Goal: Information Seeking & Learning: Learn about a topic

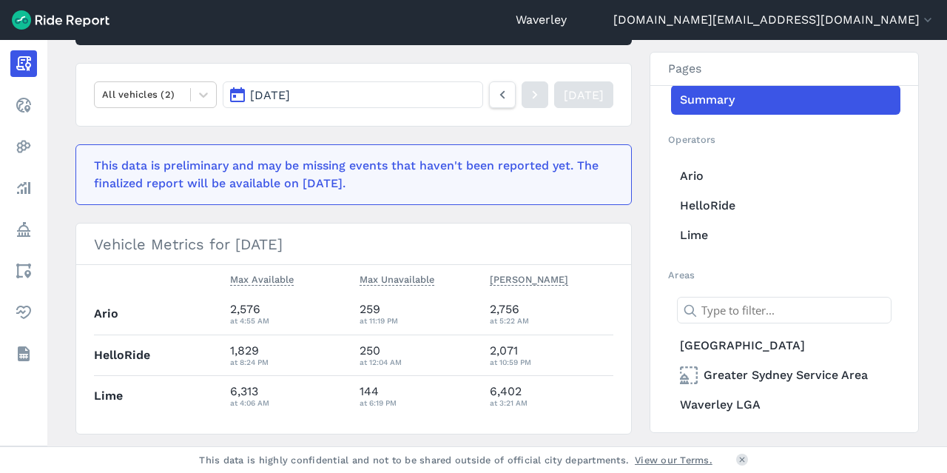
scroll to position [23, 0]
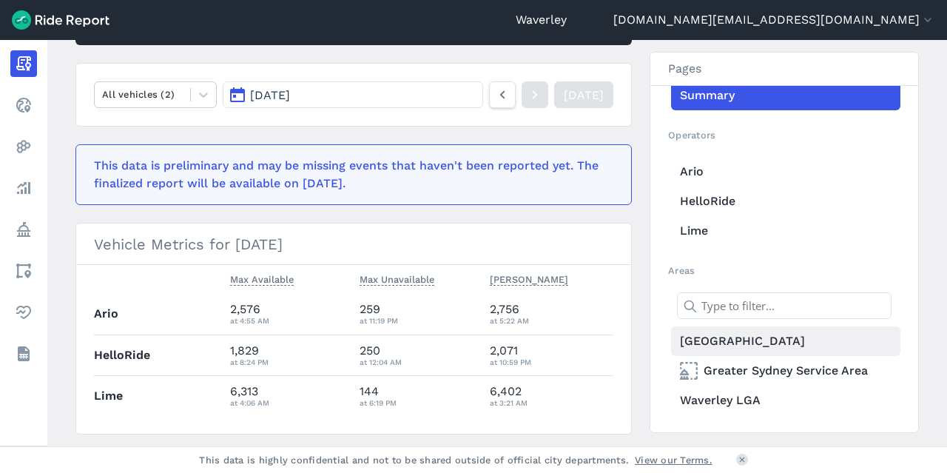
click at [750, 344] on link "[GEOGRAPHIC_DATA]" at bounding box center [785, 341] width 229 height 30
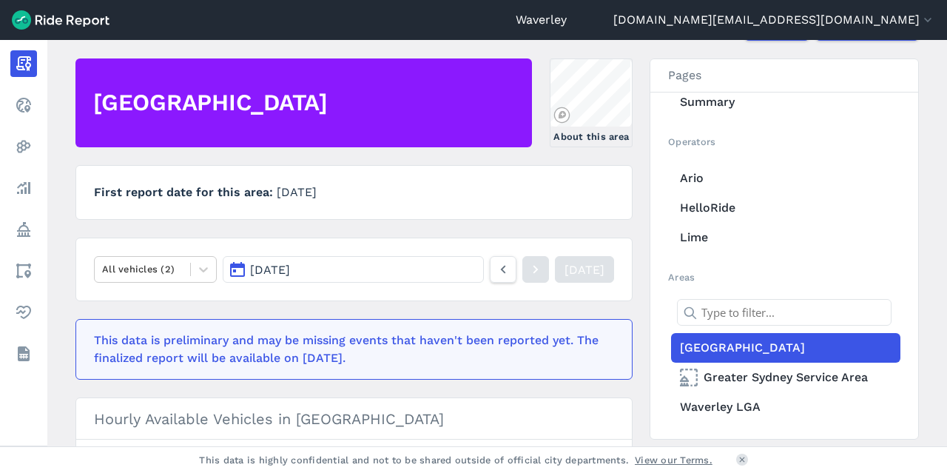
scroll to position [88, 0]
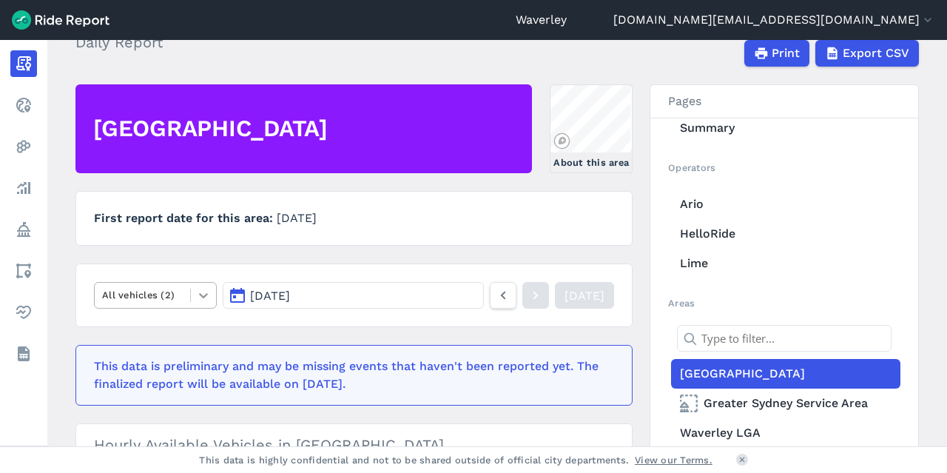
click at [204, 294] on icon at bounding box center [203, 295] width 15 height 15
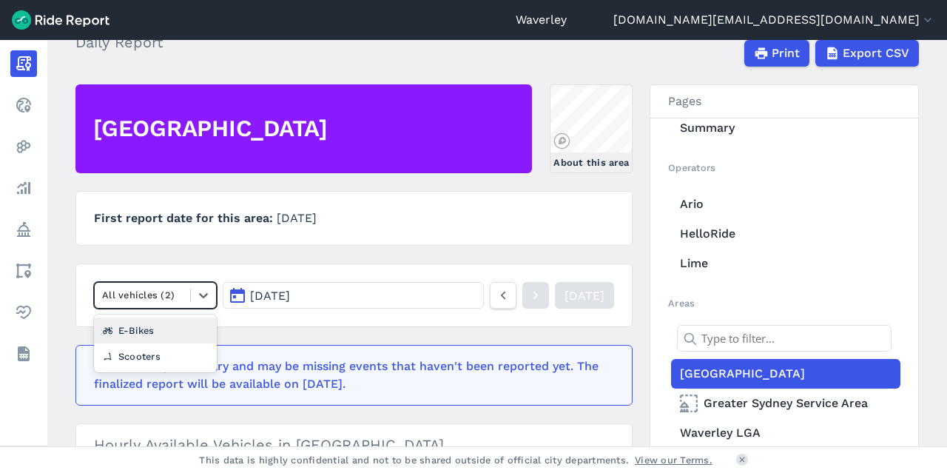
drag, startPoint x: 161, startPoint y: 325, endPoint x: 209, endPoint y: 320, distance: 49.0
click at [161, 325] on div "E-Bikes" at bounding box center [155, 330] width 123 height 26
click at [287, 294] on span "[DATE]" at bounding box center [270, 296] width 40 height 14
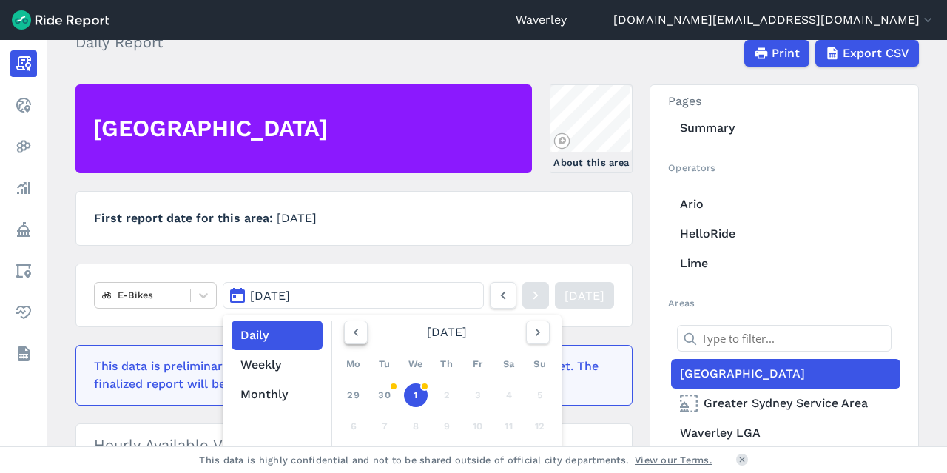
click at [354, 334] on use "button" at bounding box center [356, 331] width 4 height 7
click at [352, 392] on link "1" at bounding box center [354, 395] width 24 height 24
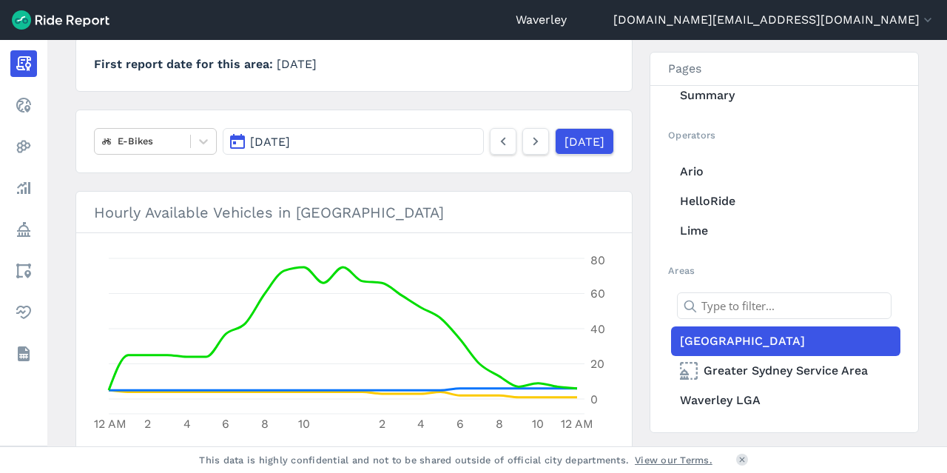
scroll to position [193, 0]
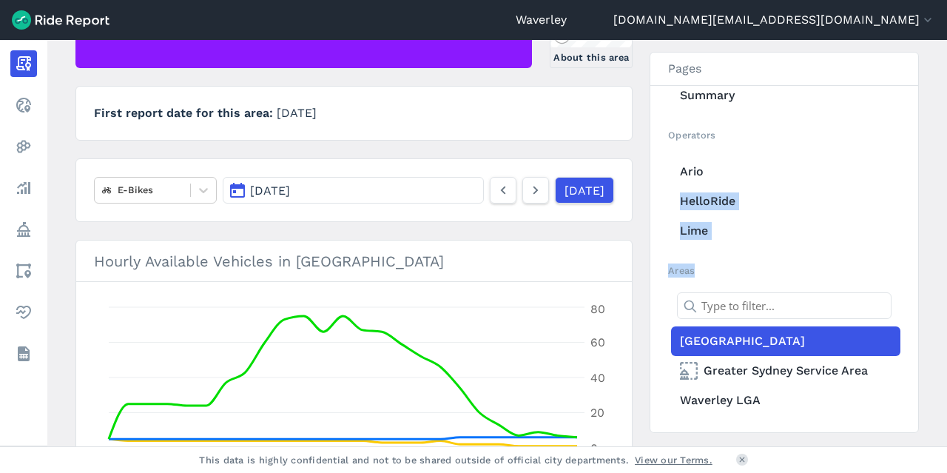
drag, startPoint x: 942, startPoint y: 175, endPoint x: 946, endPoint y: 87, distance: 88.2
click at [946, 87] on main "[DATE] Daily Report Print Export CSV [GEOGRAPHIC_DATA] About this area First re…" at bounding box center [497, 243] width 900 height 406
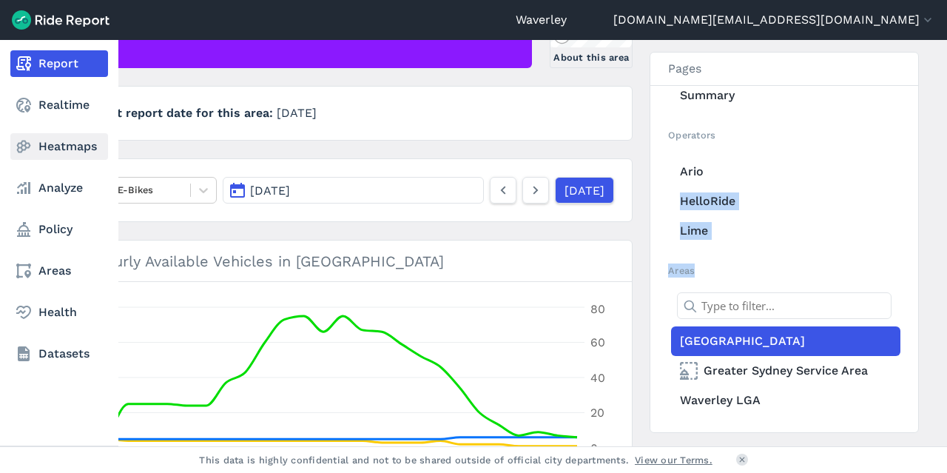
click at [74, 148] on link "Heatmaps" at bounding box center [59, 146] width 98 height 27
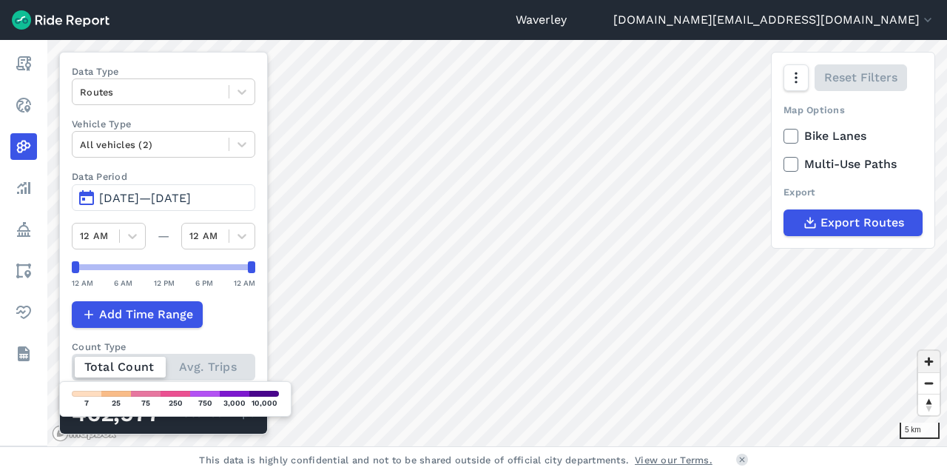
click at [929, 363] on span "Zoom in" at bounding box center [928, 361] width 21 height 21
click at [930, 363] on span "Zoom in" at bounding box center [928, 361] width 21 height 21
click at [928, 362] on span "Zoom in" at bounding box center [928, 361] width 21 height 21
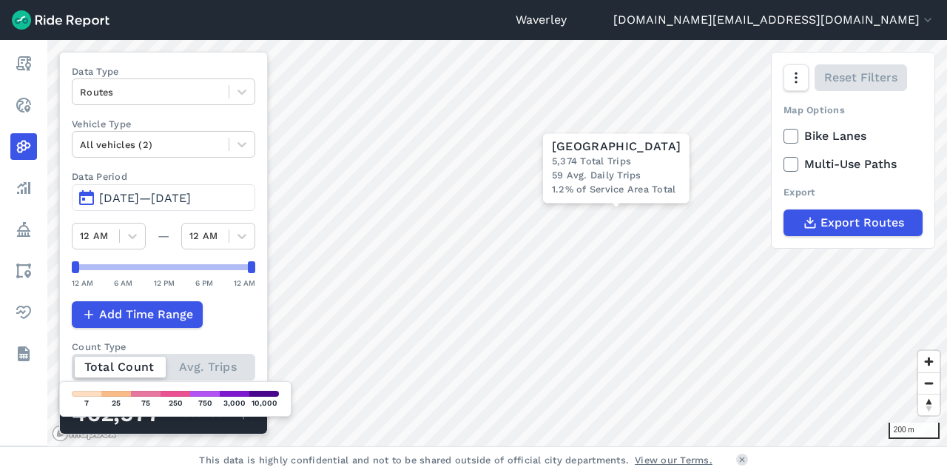
click at [132, 195] on span "[DATE]—[DATE]" at bounding box center [145, 198] width 92 height 14
click at [92, 195] on button "[DATE]—[DATE]" at bounding box center [163, 197] width 183 height 27
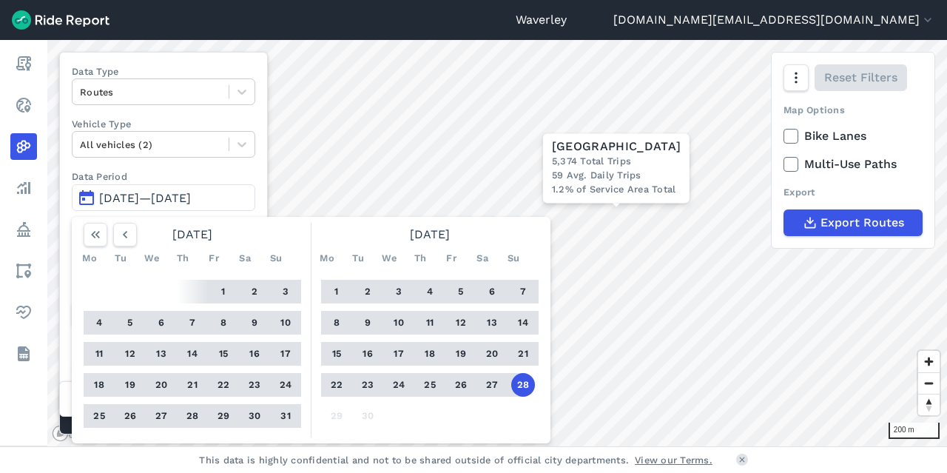
click at [337, 290] on button "1" at bounding box center [337, 292] width 24 height 24
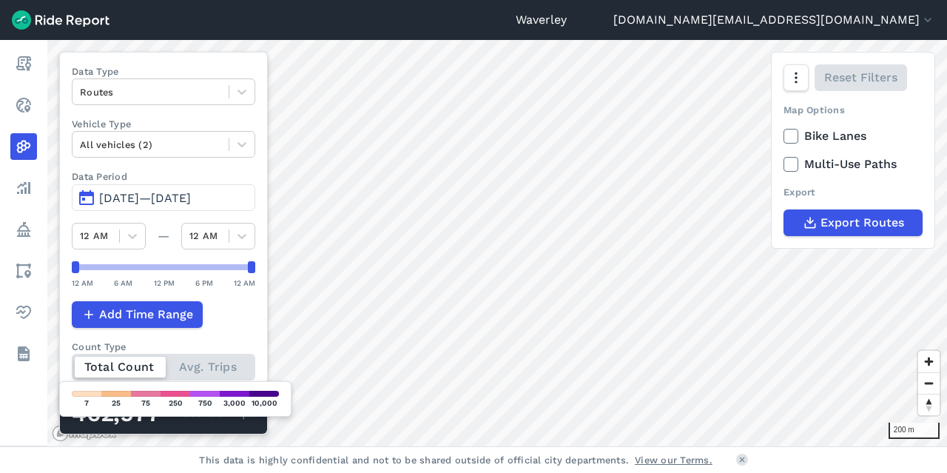
click at [88, 195] on button "[DATE]—[DATE]" at bounding box center [163, 197] width 183 height 27
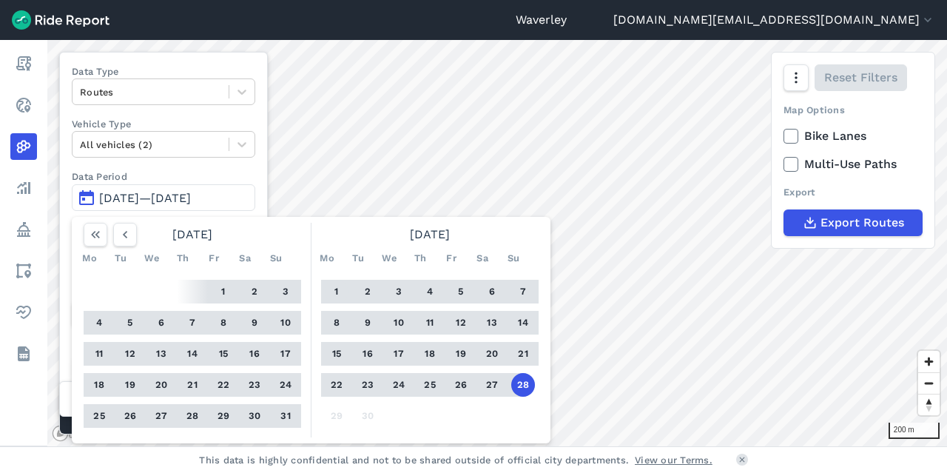
click at [341, 291] on button "1" at bounding box center [337, 292] width 24 height 24
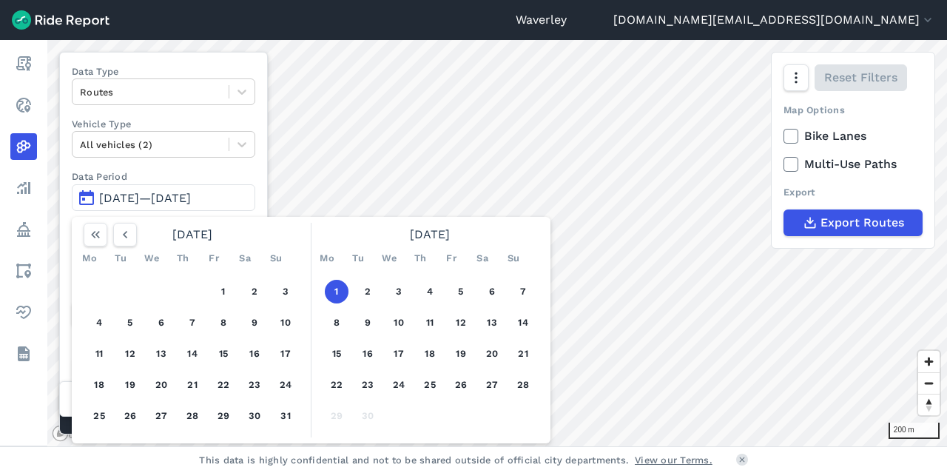
click at [341, 289] on button "1" at bounding box center [337, 292] width 24 height 24
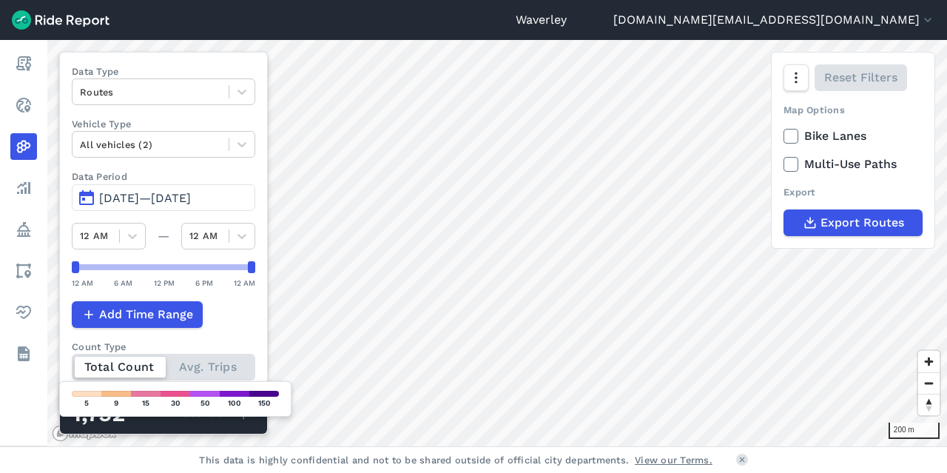
click at [95, 195] on button "[DATE]—[DATE]" at bounding box center [163, 197] width 183 height 27
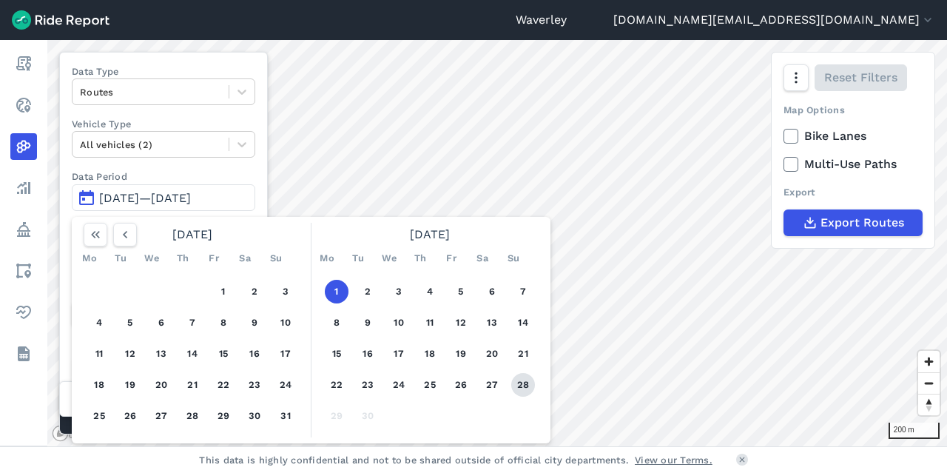
click at [518, 381] on button "28" at bounding box center [523, 385] width 24 height 24
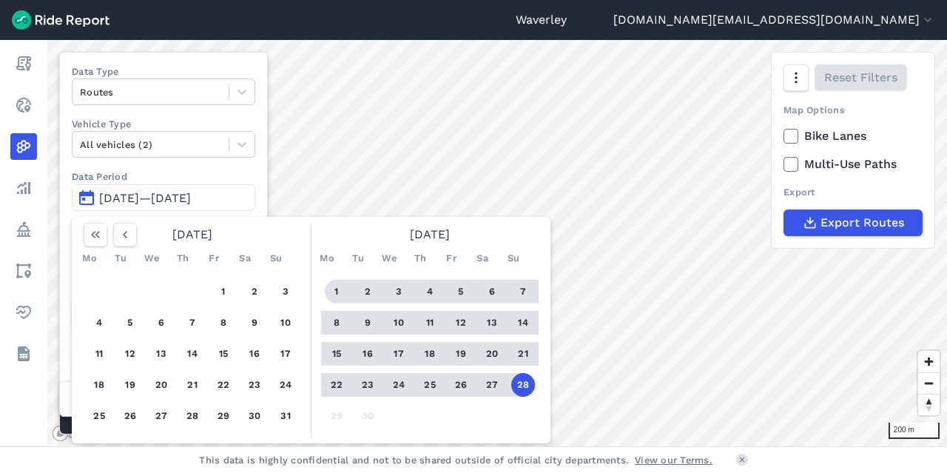
click at [335, 290] on button "1" at bounding box center [337, 292] width 24 height 24
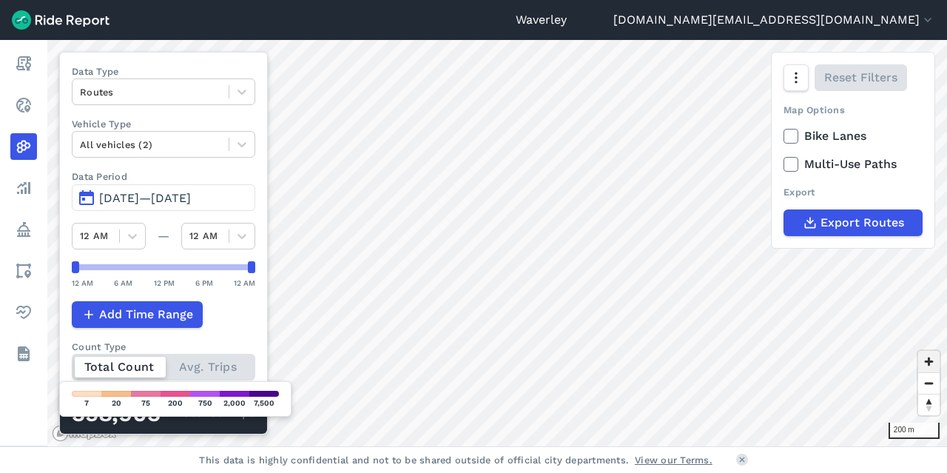
click at [927, 362] on span "Zoom in" at bounding box center [928, 361] width 21 height 21
click at [931, 360] on span "Zoom in" at bounding box center [928, 361] width 21 height 21
click at [678, 459] on div "[PERSON_NAME] [DOMAIN_NAME][EMAIL_ADDRESS][DOMAIN_NAME] Settings Terms Sign Out…" at bounding box center [473, 236] width 947 height 473
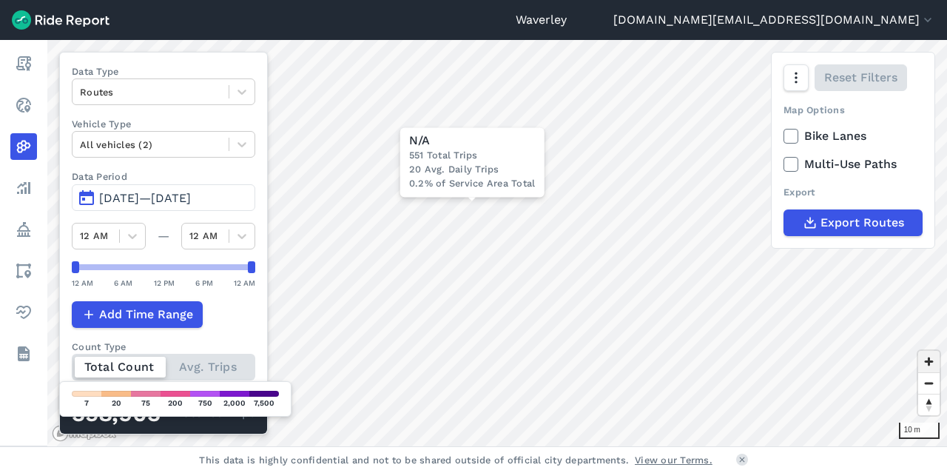
click at [932, 359] on span "Zoom in" at bounding box center [928, 361] width 21 height 21
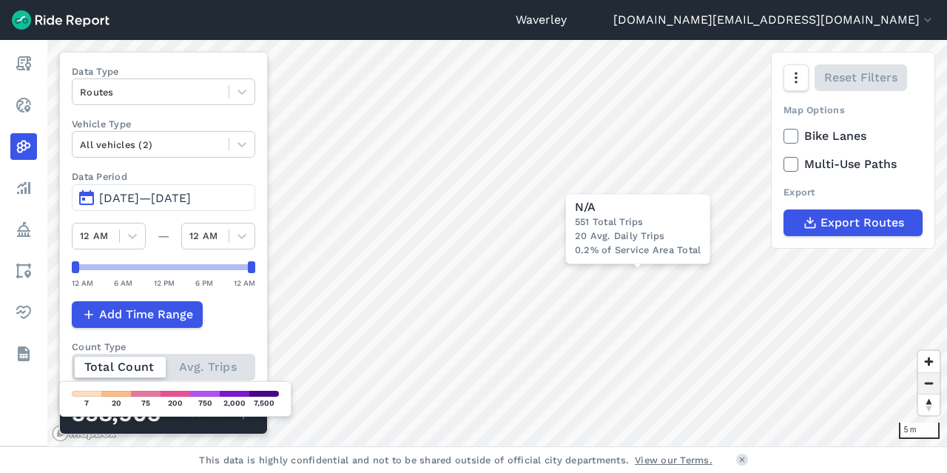
click at [931, 382] on span "Zoom out" at bounding box center [928, 383] width 21 height 21
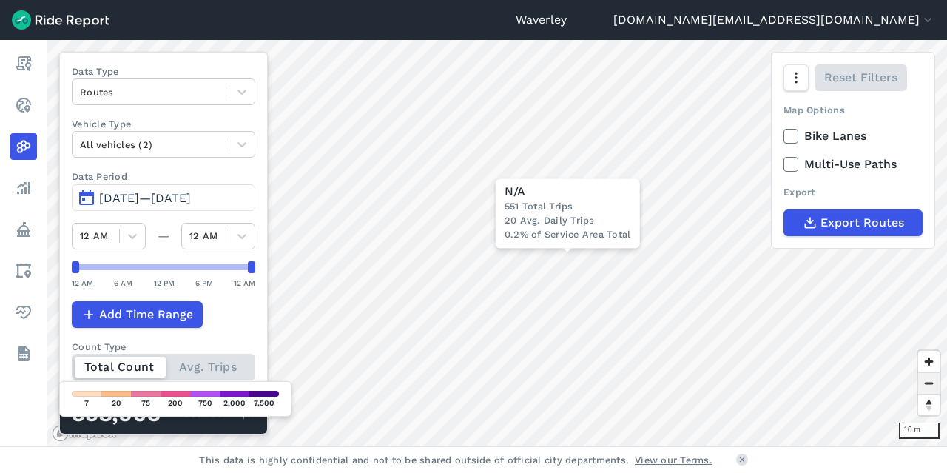
click at [931, 382] on span "Zoom out" at bounding box center [928, 383] width 21 height 21
click at [931, 384] on span "Zoom out" at bounding box center [928, 383] width 21 height 21
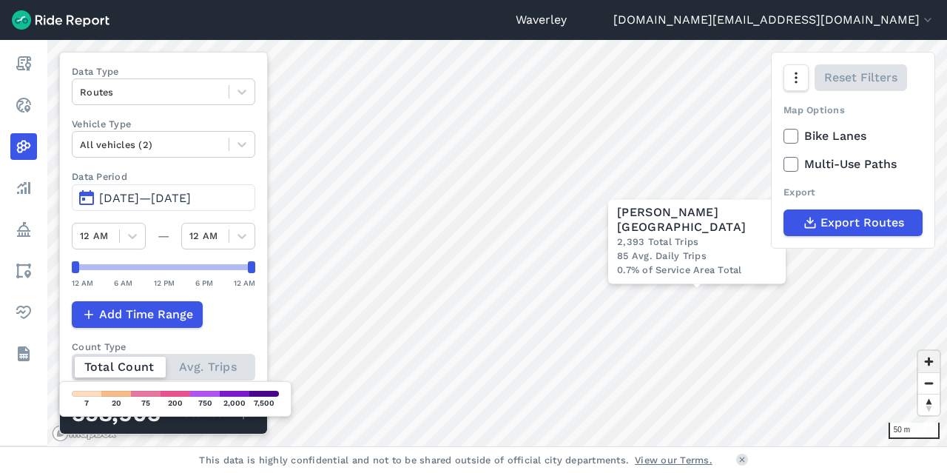
click at [931, 358] on span "Zoom in" at bounding box center [928, 361] width 21 height 21
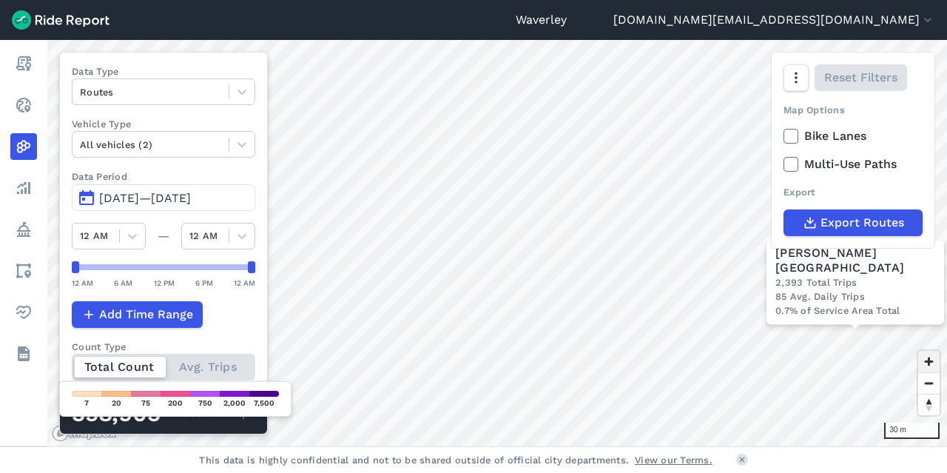
click at [931, 358] on span "Zoom in" at bounding box center [928, 361] width 21 height 21
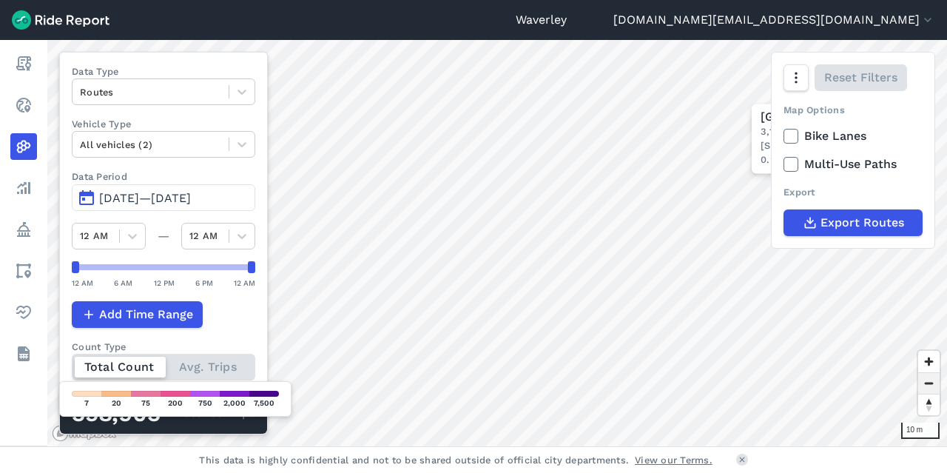
click at [930, 382] on span "Zoom out" at bounding box center [928, 383] width 21 height 21
click at [929, 384] on span "Zoom out" at bounding box center [928, 383] width 21 height 21
click at [89, 195] on button "[DATE]—[DATE]" at bounding box center [163, 197] width 183 height 27
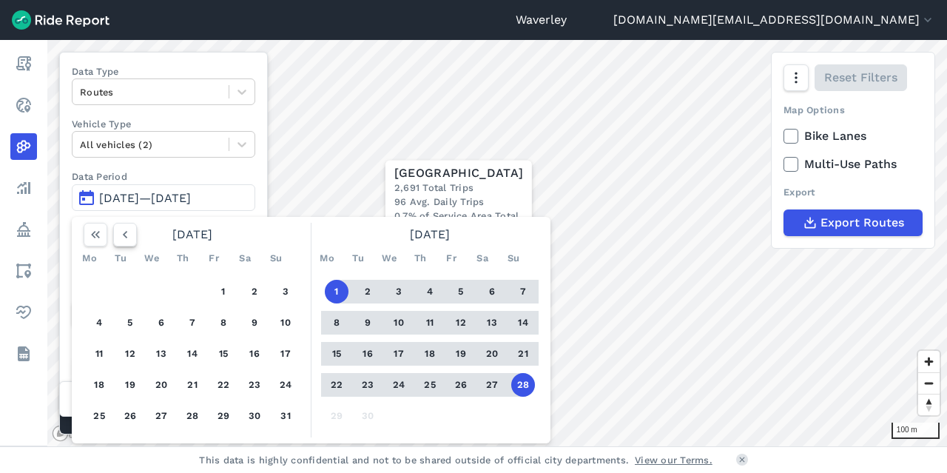
click at [126, 233] on icon "button" at bounding box center [125, 234] width 15 height 15
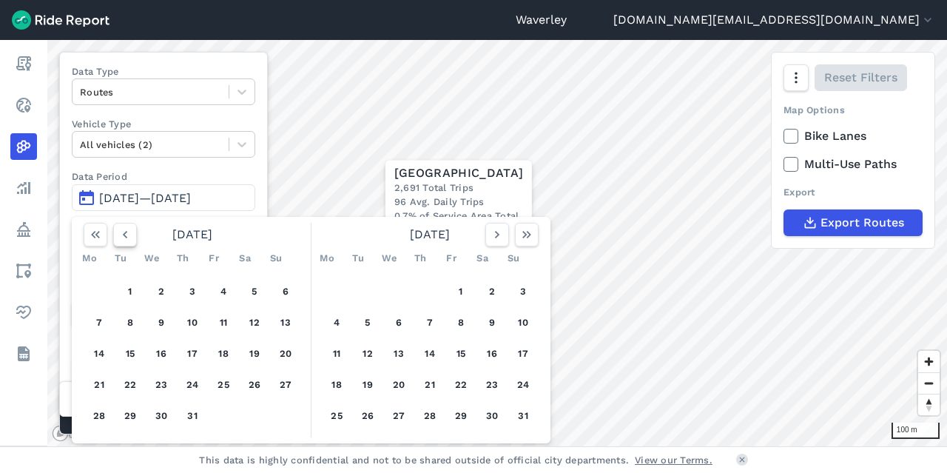
click at [126, 234] on icon "button" at bounding box center [125, 234] width 15 height 15
click at [127, 234] on icon "button" at bounding box center [125, 234] width 15 height 15
click at [128, 235] on icon "button" at bounding box center [125, 234] width 15 height 15
click at [129, 235] on icon "button" at bounding box center [125, 234] width 15 height 15
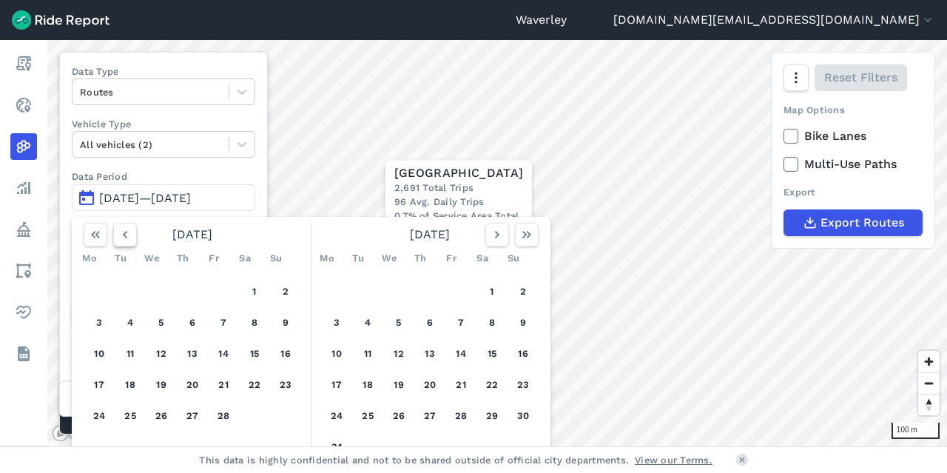
click at [129, 236] on icon "button" at bounding box center [125, 234] width 15 height 15
click at [496, 234] on use "button" at bounding box center [497, 234] width 4 height 7
click at [491, 289] on button "1" at bounding box center [492, 292] width 24 height 24
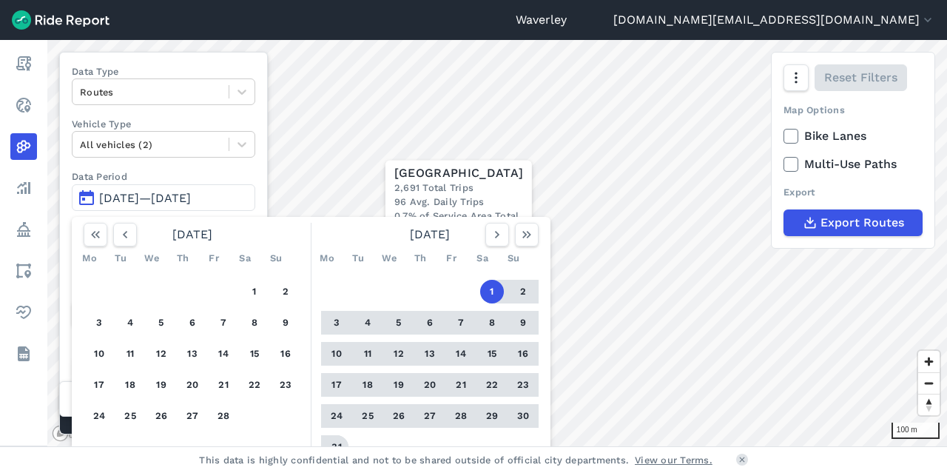
click at [337, 443] on button "31" at bounding box center [337, 447] width 24 height 24
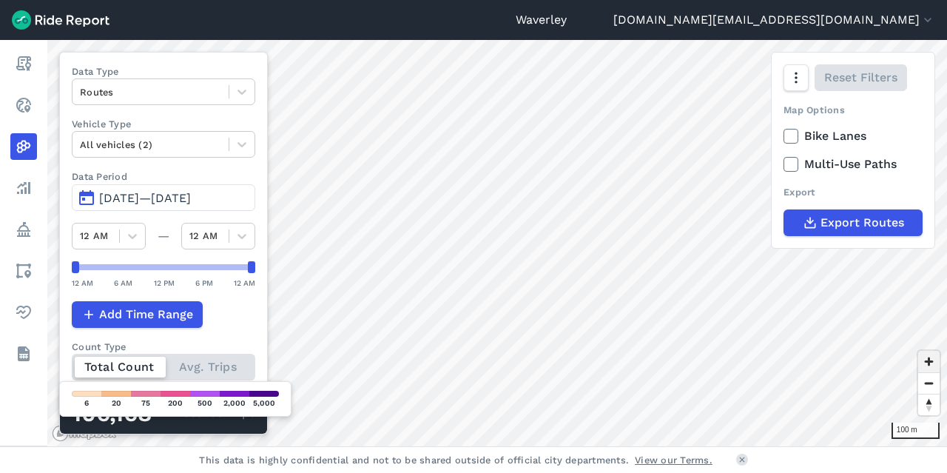
click at [931, 362] on span "Zoom in" at bounding box center [928, 361] width 21 height 21
click at [928, 357] on span "Zoom in" at bounding box center [928, 361] width 21 height 21
click at [87, 198] on button "[DATE]—[DATE]" at bounding box center [163, 197] width 183 height 27
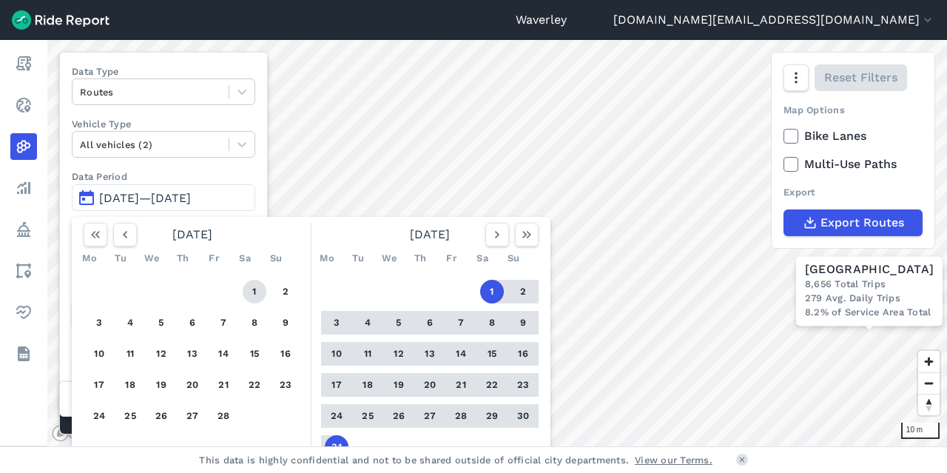
click at [253, 290] on button "1" at bounding box center [255, 292] width 24 height 24
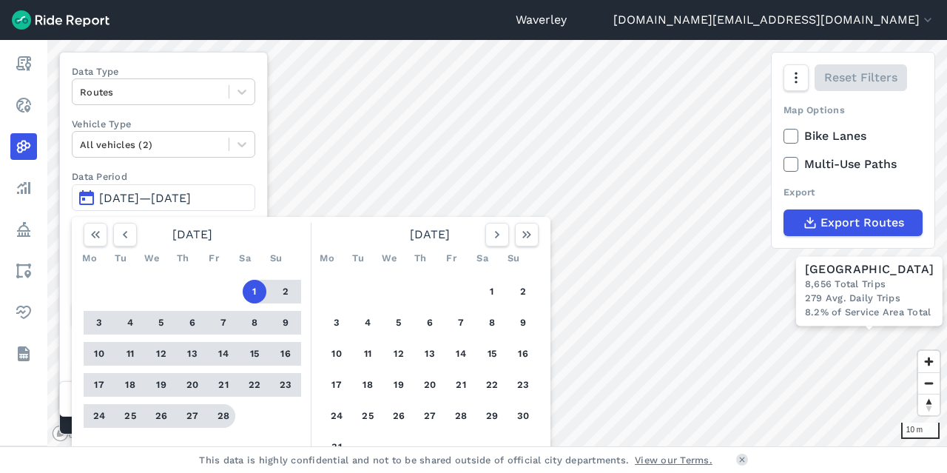
click at [223, 414] on button "28" at bounding box center [224, 416] width 24 height 24
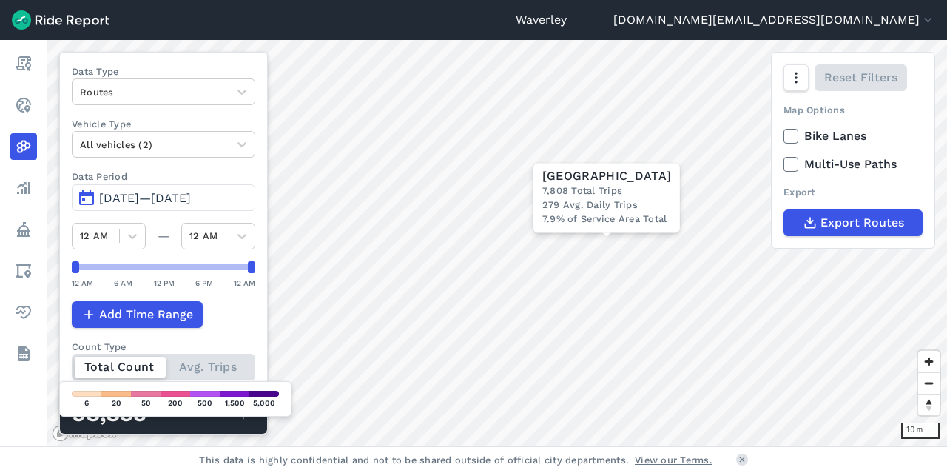
click at [87, 198] on button "[DATE]—[DATE]" at bounding box center [163, 197] width 183 height 27
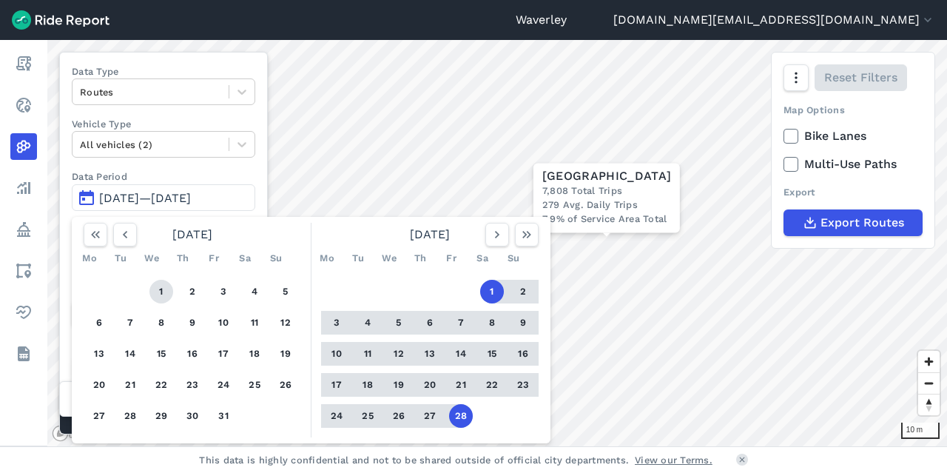
click at [163, 289] on button "1" at bounding box center [161, 292] width 24 height 24
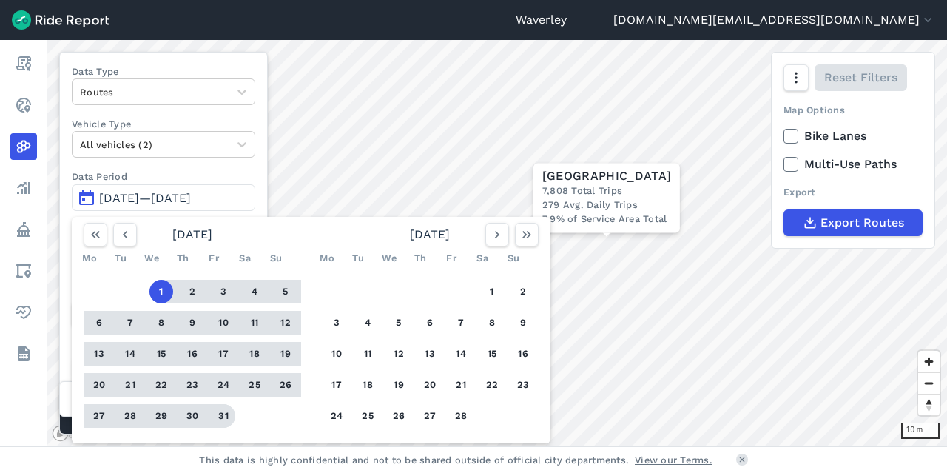
click at [228, 415] on button "31" at bounding box center [224, 416] width 24 height 24
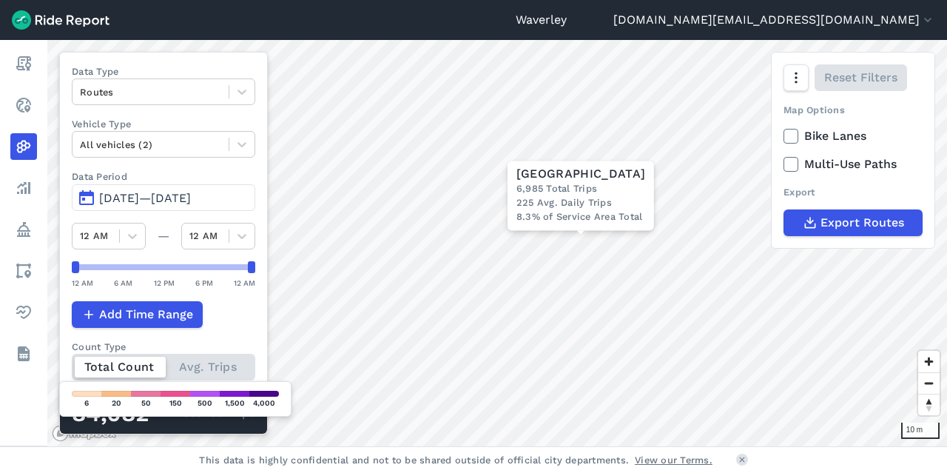
click at [91, 195] on button "[DATE]—[DATE]" at bounding box center [163, 197] width 183 height 27
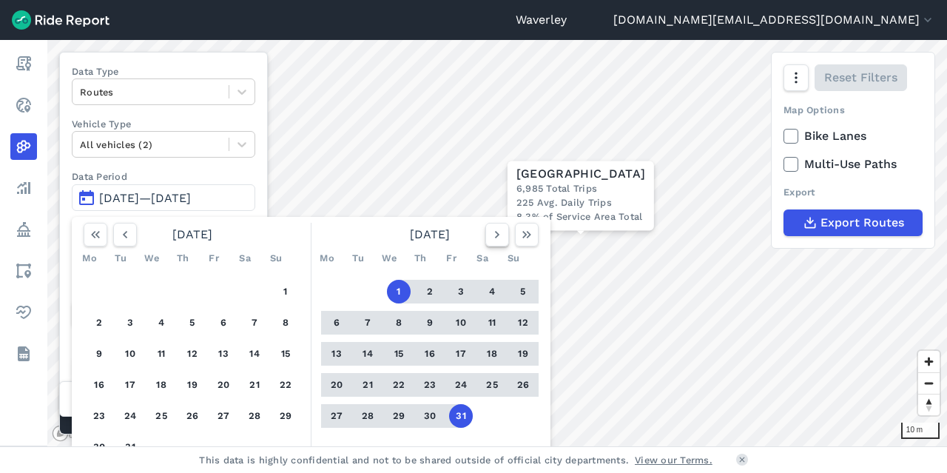
click at [496, 235] on use "button" at bounding box center [497, 234] width 4 height 7
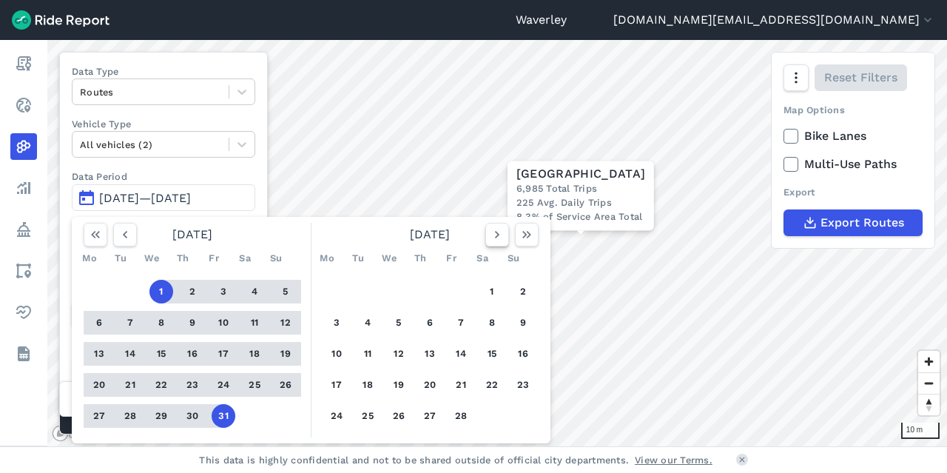
click at [495, 235] on use "button" at bounding box center [497, 234] width 4 height 7
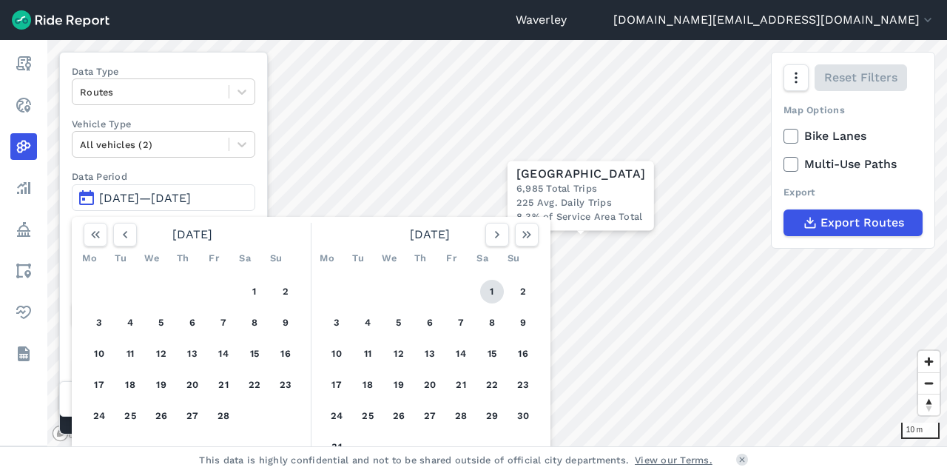
click at [489, 289] on button "1" at bounding box center [492, 292] width 24 height 24
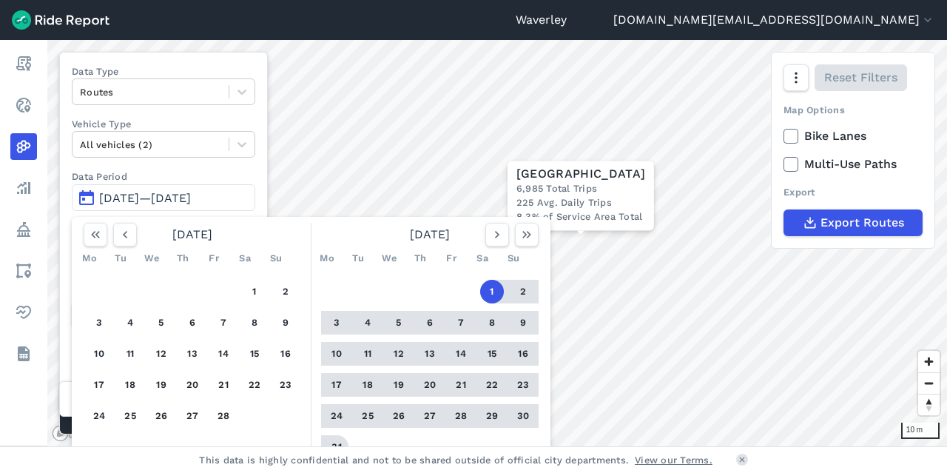
click at [337, 444] on button "31" at bounding box center [337, 447] width 24 height 24
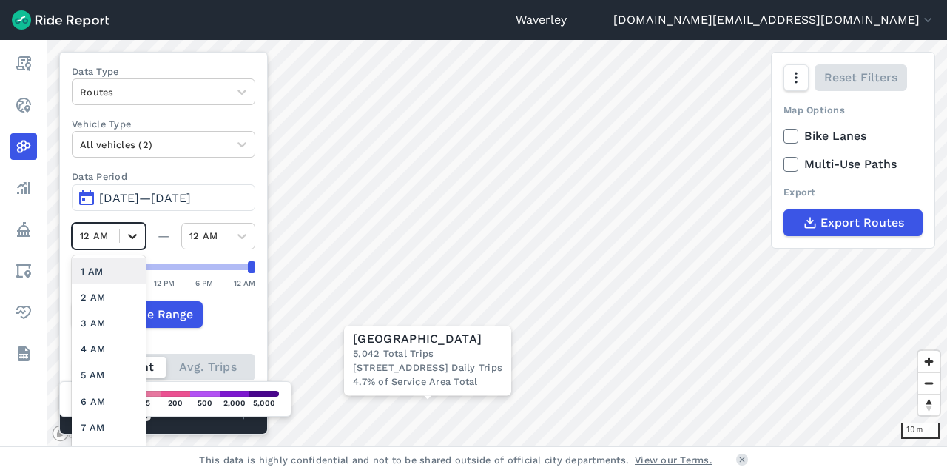
click at [133, 233] on icon at bounding box center [132, 236] width 15 height 15
click at [91, 290] on div "5 AM" at bounding box center [109, 298] width 74 height 26
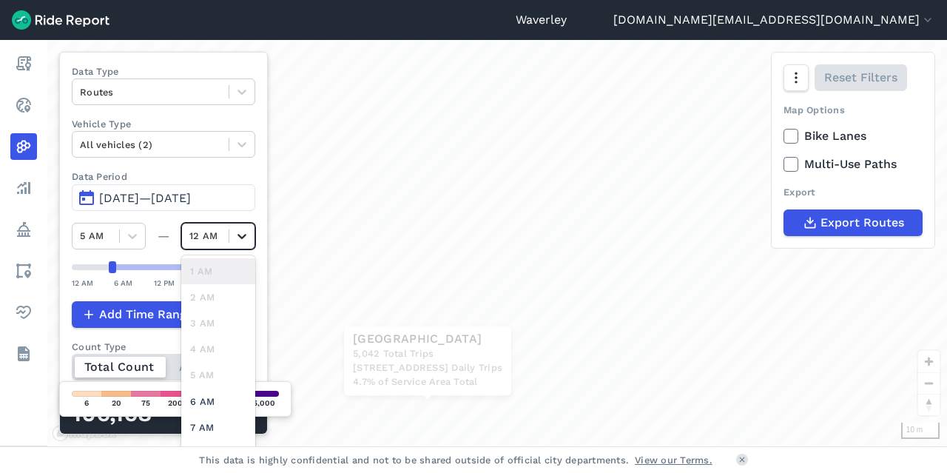
click at [246, 236] on icon at bounding box center [242, 236] width 15 height 15
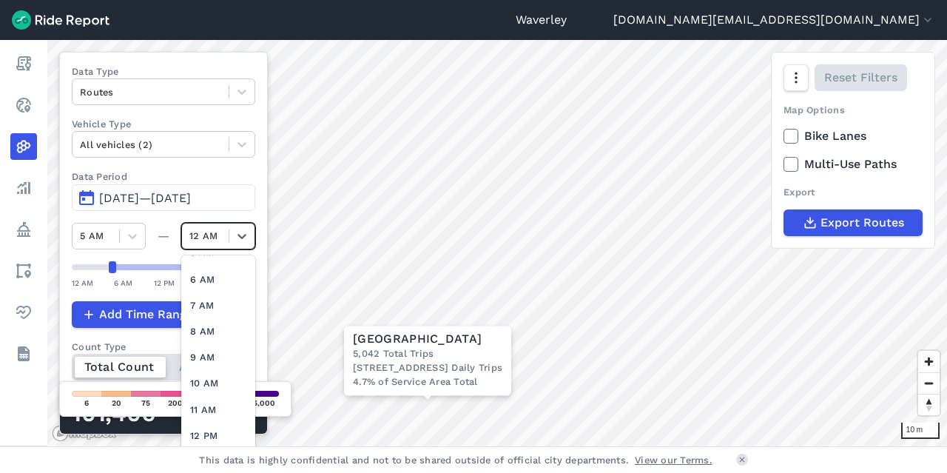
scroll to position [129, 0]
click at [212, 370] on div "10 AM" at bounding box center [218, 376] width 74 height 26
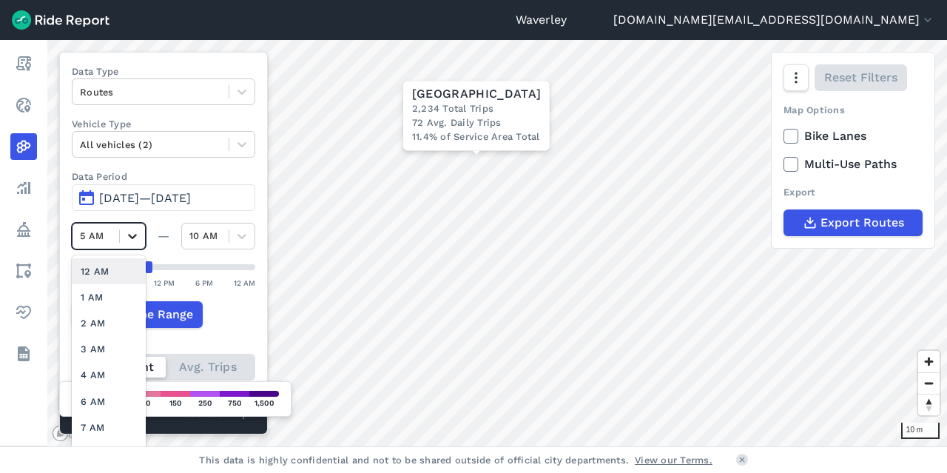
click at [136, 235] on icon at bounding box center [132, 236] width 15 height 15
click at [104, 357] on div "10 AM" at bounding box center [109, 362] width 74 height 26
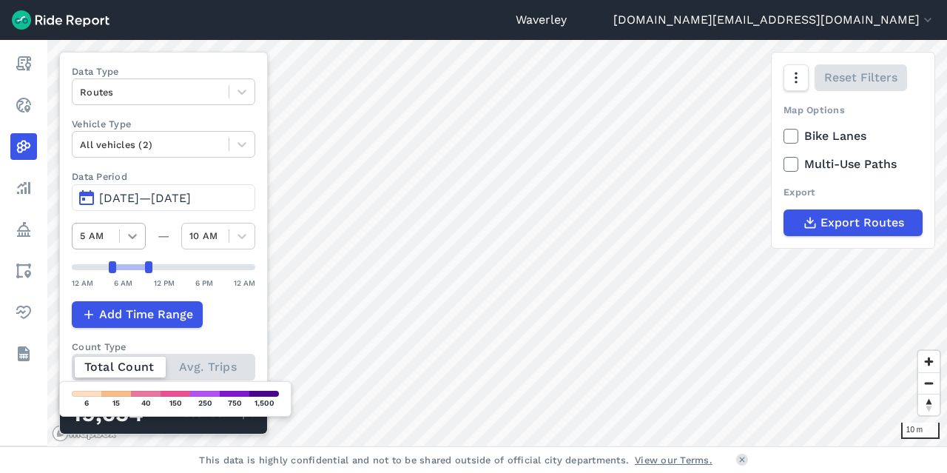
click at [138, 234] on icon at bounding box center [132, 236] width 15 height 15
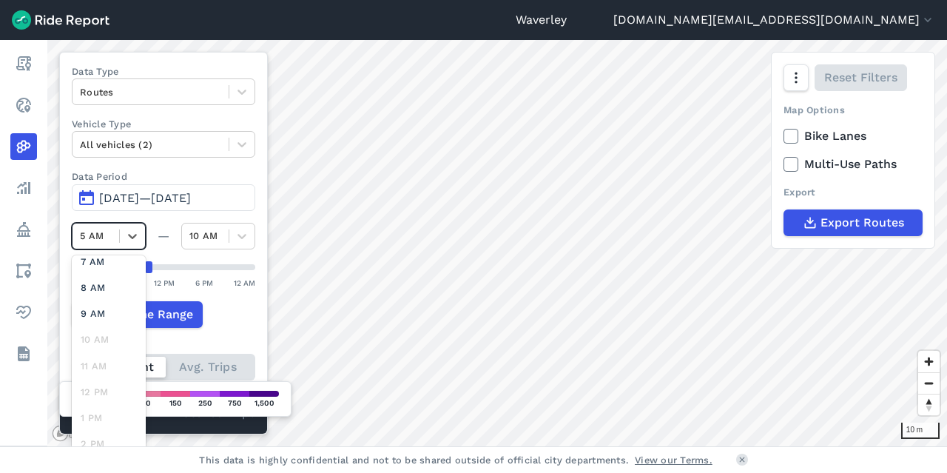
scroll to position [170, 0]
click at [101, 305] on div "9 AM" at bounding box center [109, 309] width 74 height 26
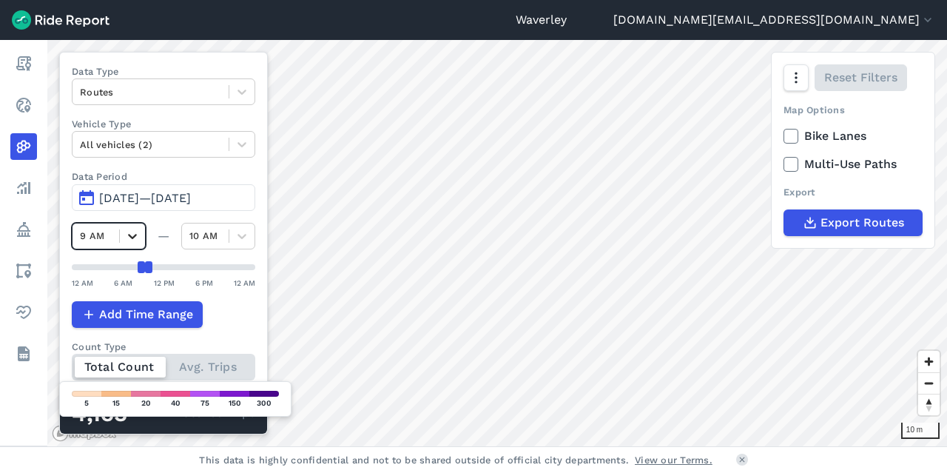
click at [137, 236] on icon at bounding box center [132, 236] width 15 height 15
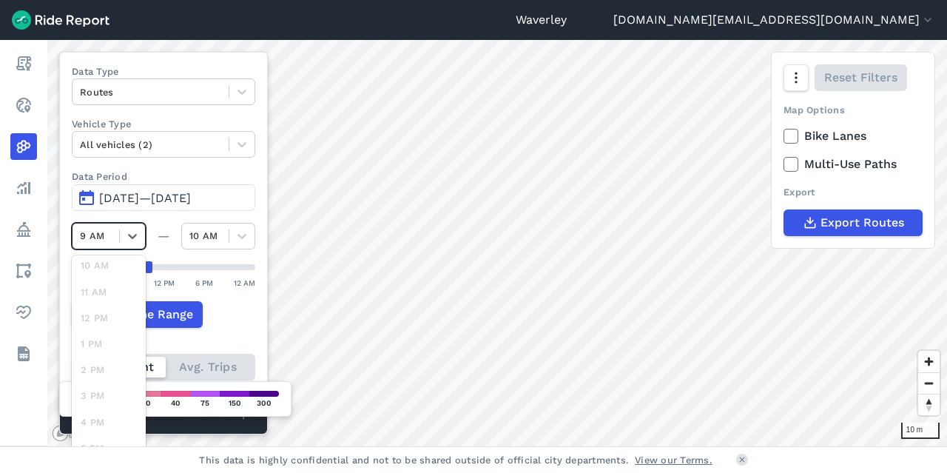
scroll to position [253, 0]
click at [99, 378] on div "3 PM" at bounding box center [109, 382] width 74 height 26
click at [247, 236] on icon at bounding box center [242, 236] width 15 height 15
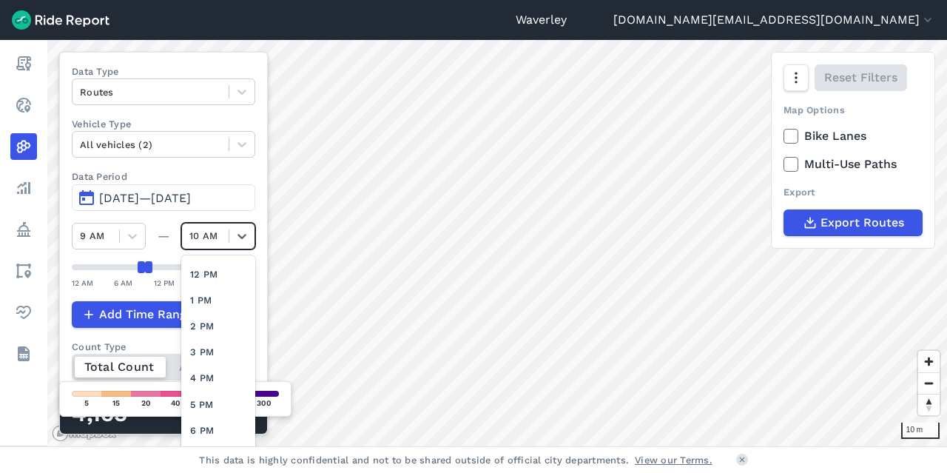
scroll to position [248, 0]
click at [213, 337] on div "2 PM" at bounding box center [218, 336] width 74 height 26
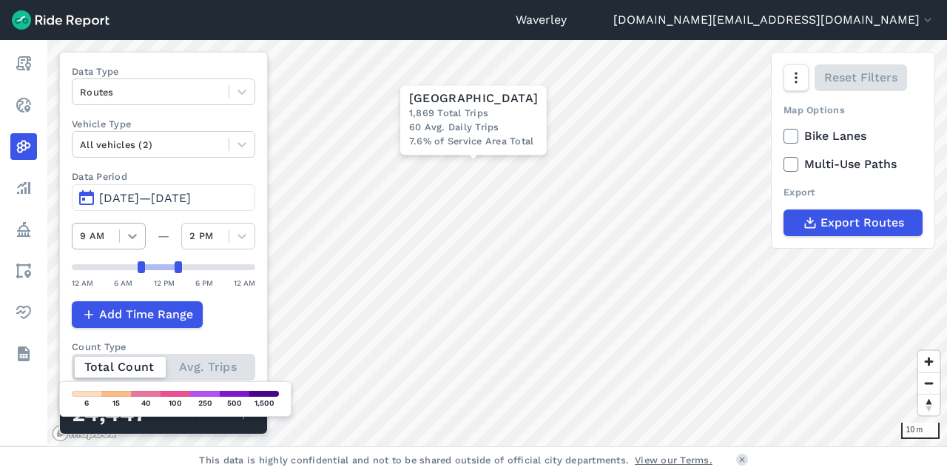
click at [137, 232] on icon at bounding box center [132, 236] width 15 height 15
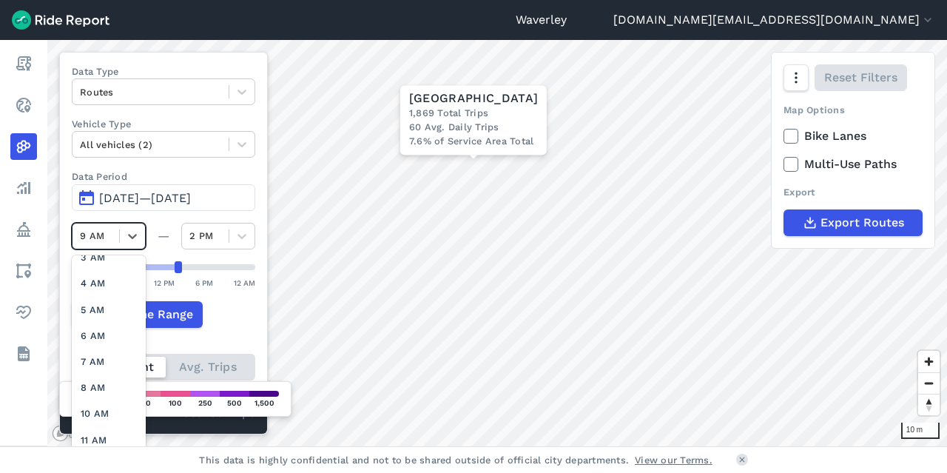
scroll to position [104, 0]
click at [92, 343] on div "7 AM" at bounding box center [109, 349] width 74 height 26
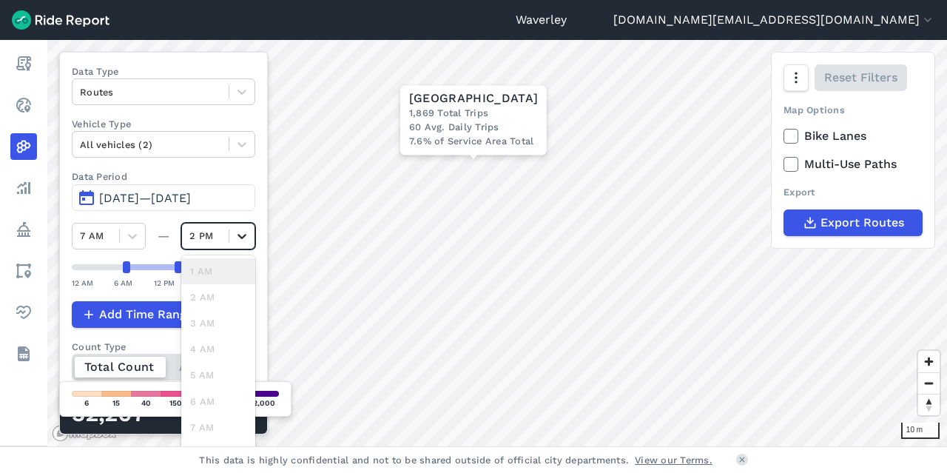
click at [245, 235] on icon at bounding box center [242, 236] width 15 height 15
click at [212, 331] on div "9 AM" at bounding box center [218, 335] width 74 height 26
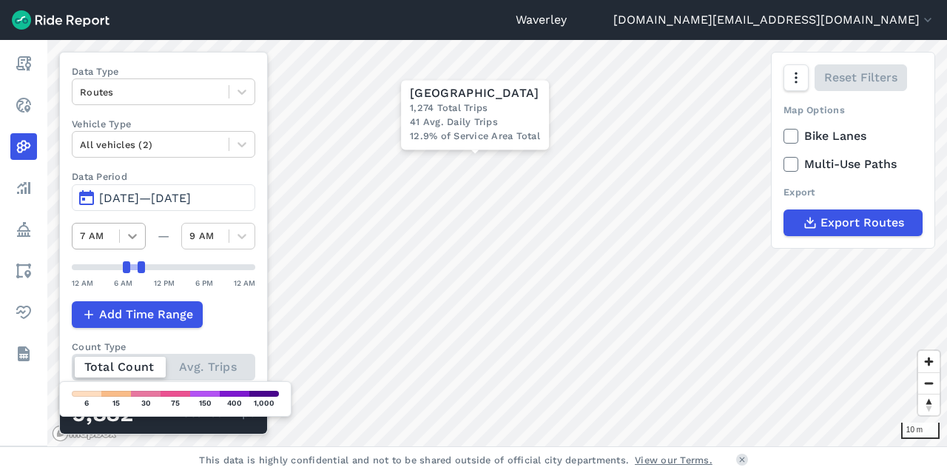
click at [136, 235] on icon at bounding box center [132, 236] width 15 height 15
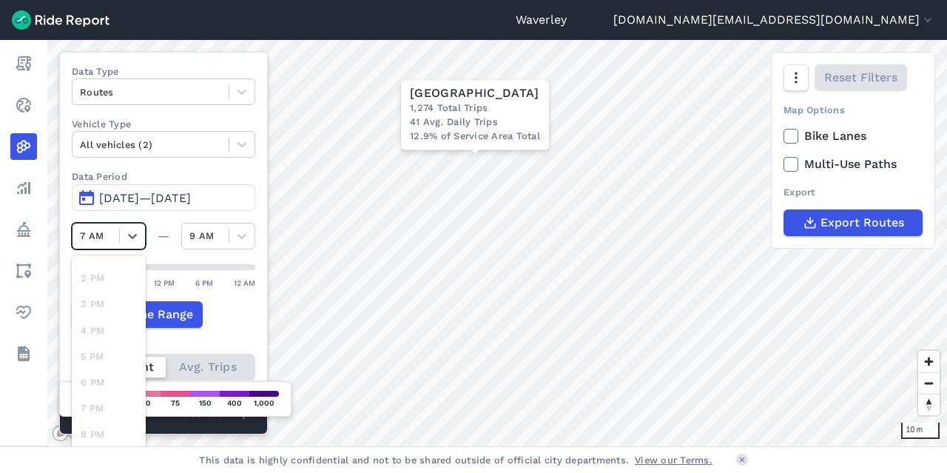
scroll to position [333, 0]
click at [244, 235] on icon at bounding box center [242, 236] width 15 height 15
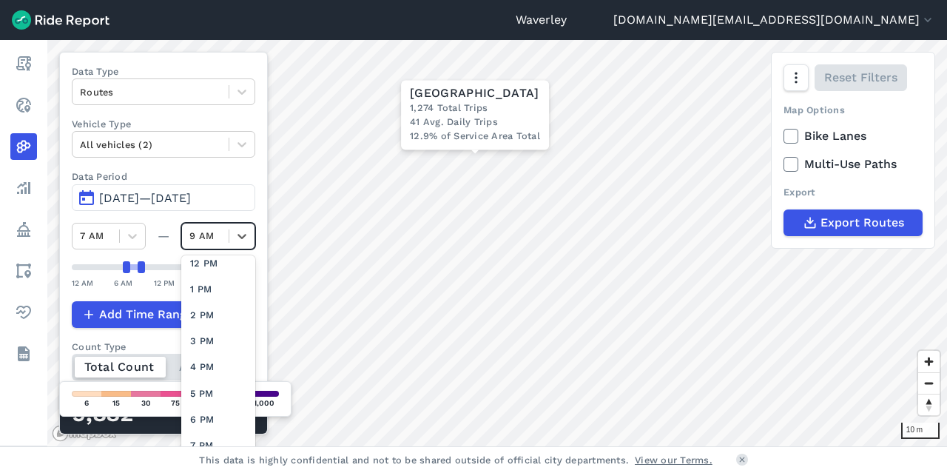
scroll to position [272, 0]
click at [210, 409] on div "6 PM" at bounding box center [218, 415] width 74 height 26
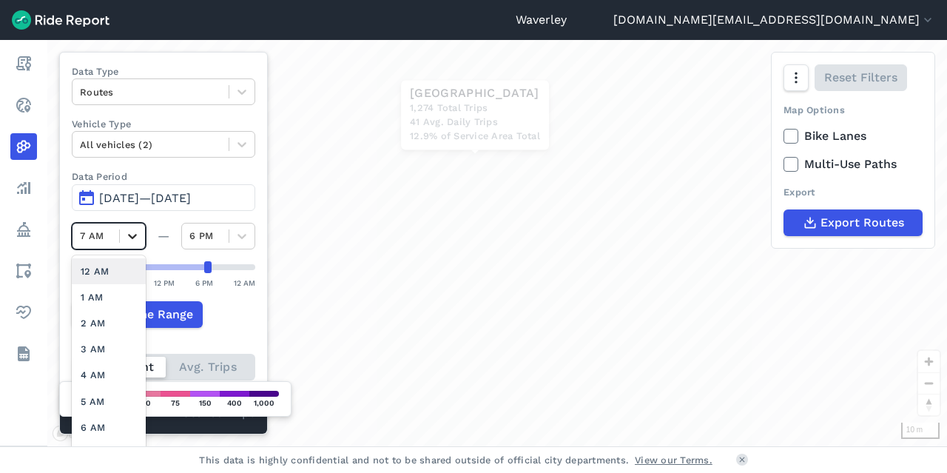
click at [136, 234] on icon at bounding box center [132, 236] width 15 height 15
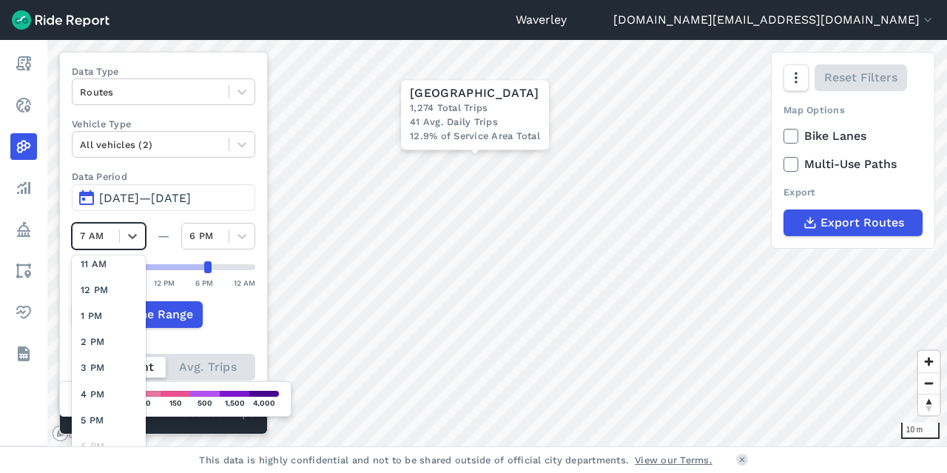
scroll to position [305, 0]
click at [101, 354] on div "4 PM" at bounding box center [109, 357] width 74 height 26
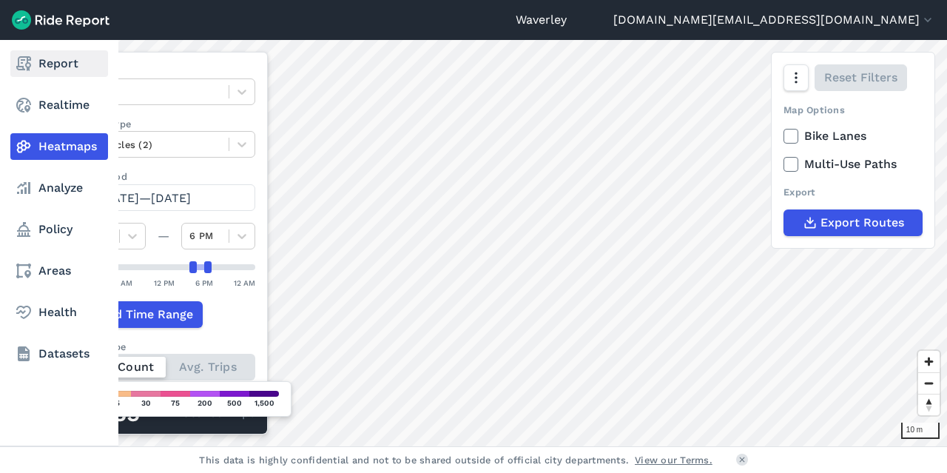
click at [56, 64] on link "Report" at bounding box center [59, 63] width 98 height 27
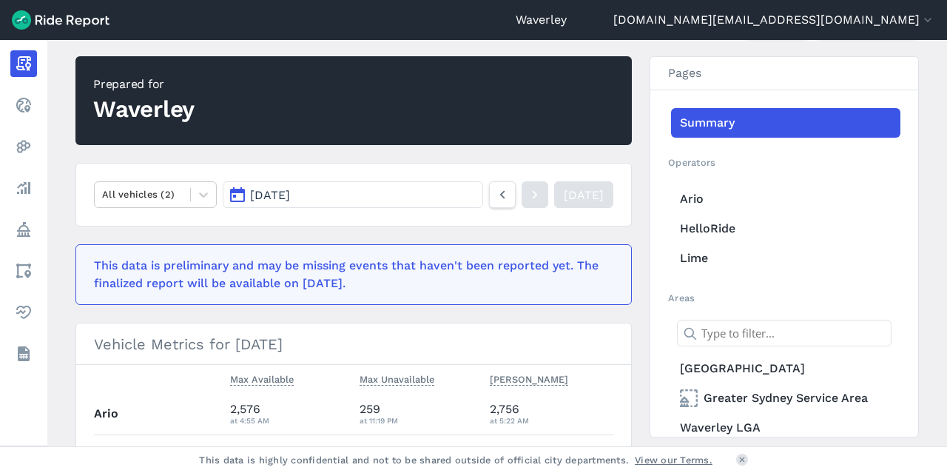
scroll to position [104, 0]
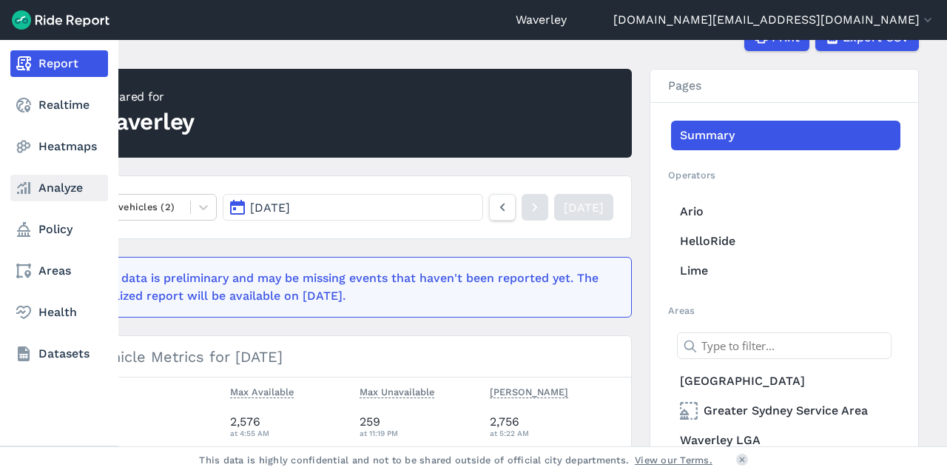
click at [79, 186] on link "Analyze" at bounding box center [59, 188] width 98 height 27
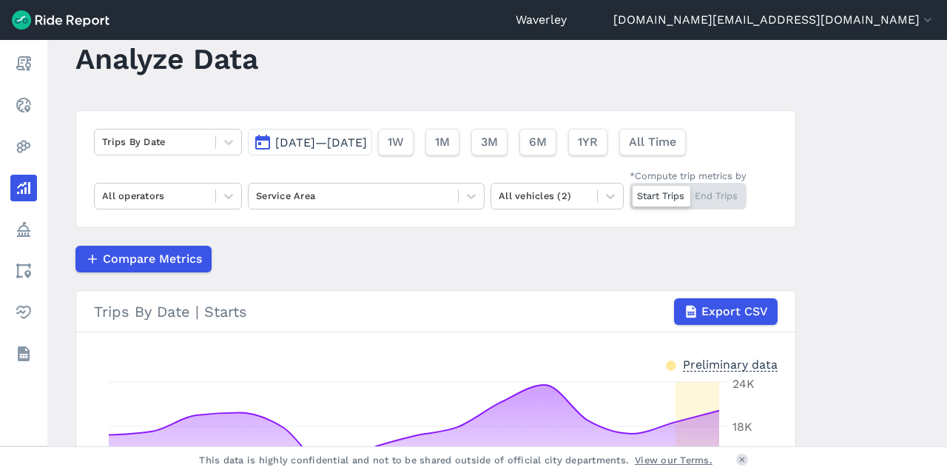
scroll to position [38, 0]
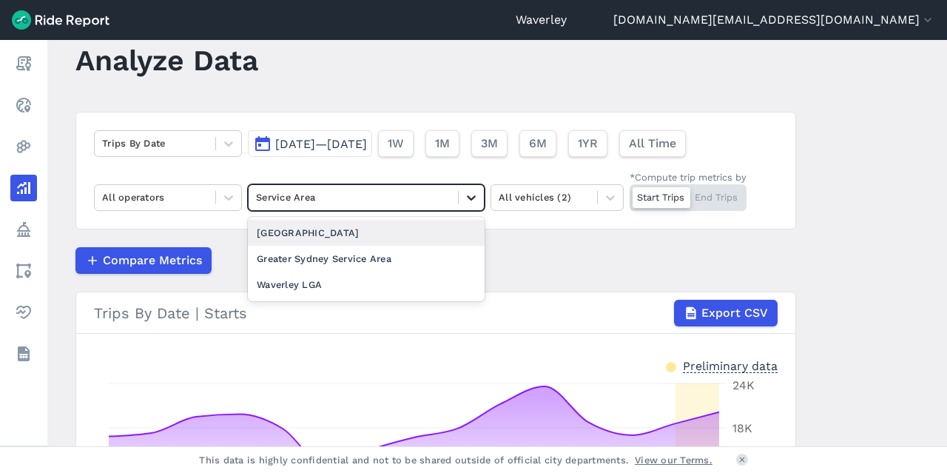
click at [469, 195] on icon at bounding box center [471, 197] width 15 height 15
click at [382, 232] on div "[GEOGRAPHIC_DATA]" at bounding box center [366, 233] width 237 height 26
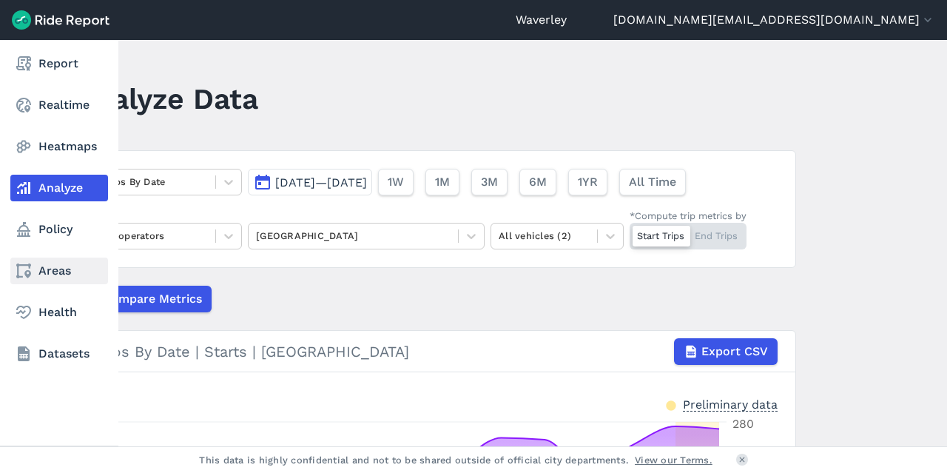
click at [61, 269] on link "Areas" at bounding box center [59, 270] width 98 height 27
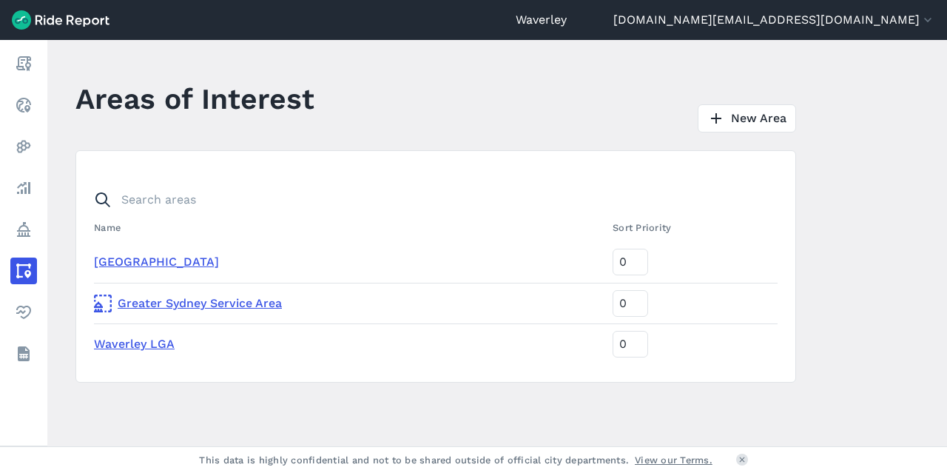
click at [166, 262] on link "[GEOGRAPHIC_DATA]" at bounding box center [156, 262] width 125 height 14
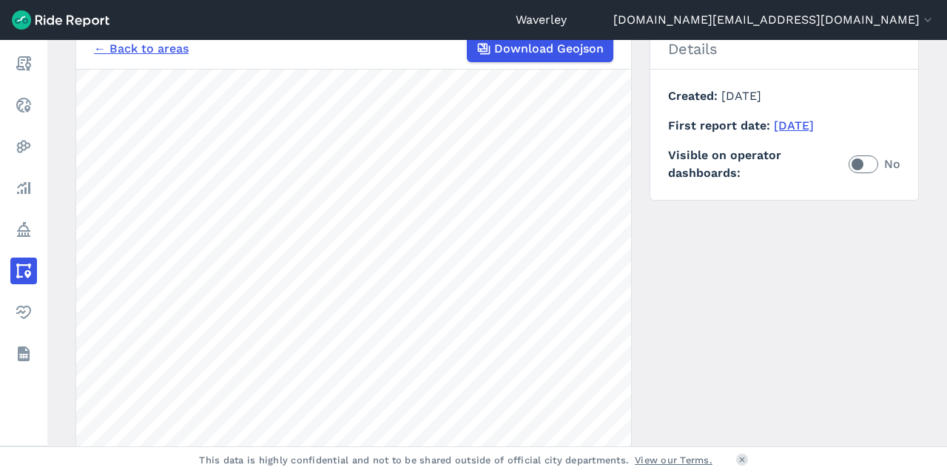
scroll to position [148, 0]
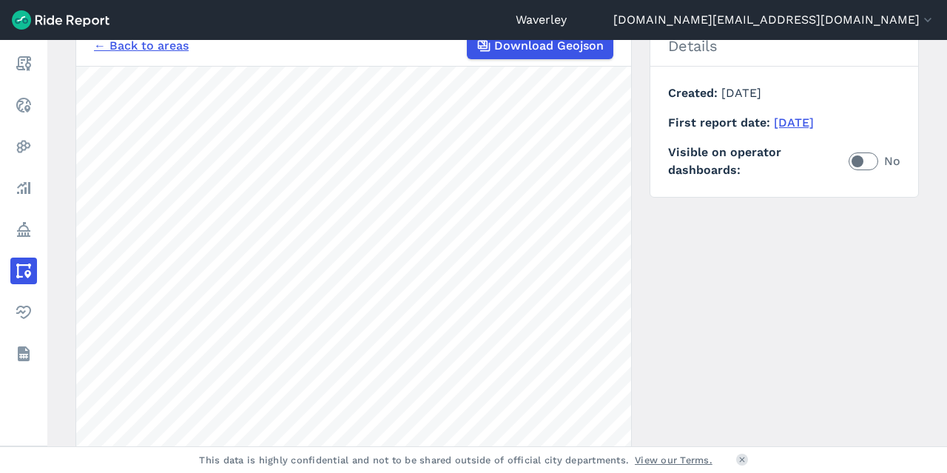
click at [681, 266] on div "← Back to areas Download Geojson 100 m Details Created [DATE] First report date…" at bounding box center [496, 302] width 843 height 556
click at [149, 46] on link "← Back to areas" at bounding box center [141, 46] width 95 height 18
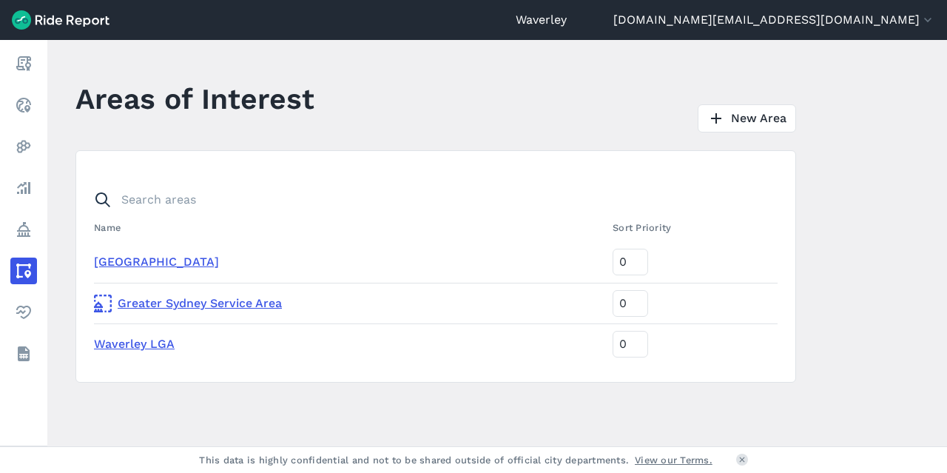
click at [146, 343] on link "Waverley LGA" at bounding box center [134, 344] width 81 height 14
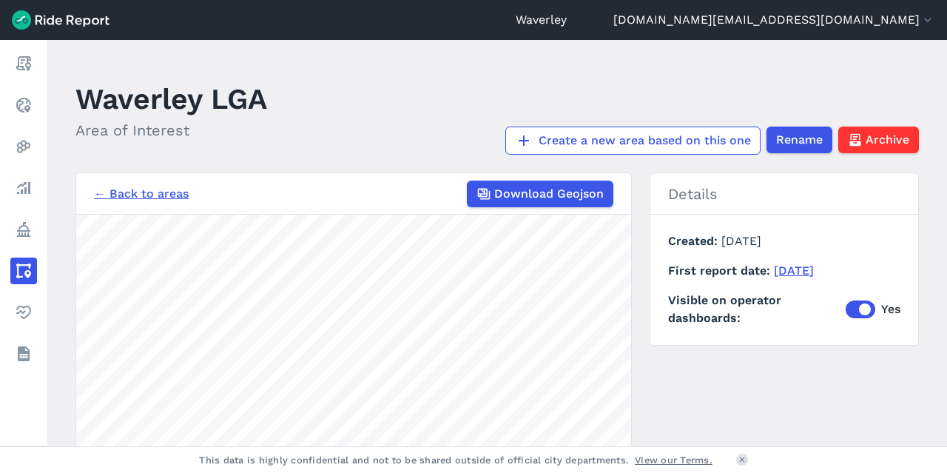
click at [583, 212] on section "← Back to areas Download Geojson 1 km" at bounding box center [353, 450] width 556 height 556
click at [157, 193] on link "← Back to areas" at bounding box center [141, 194] width 95 height 18
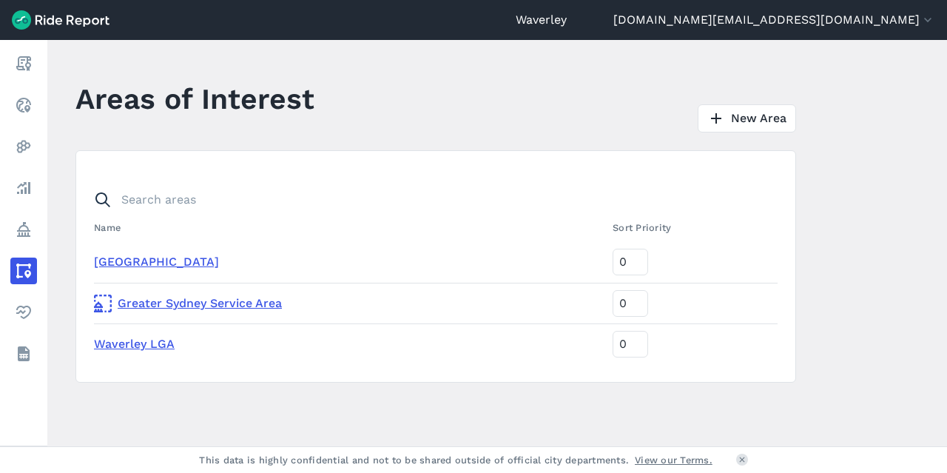
click at [158, 344] on link "Waverley LGA" at bounding box center [134, 344] width 81 height 14
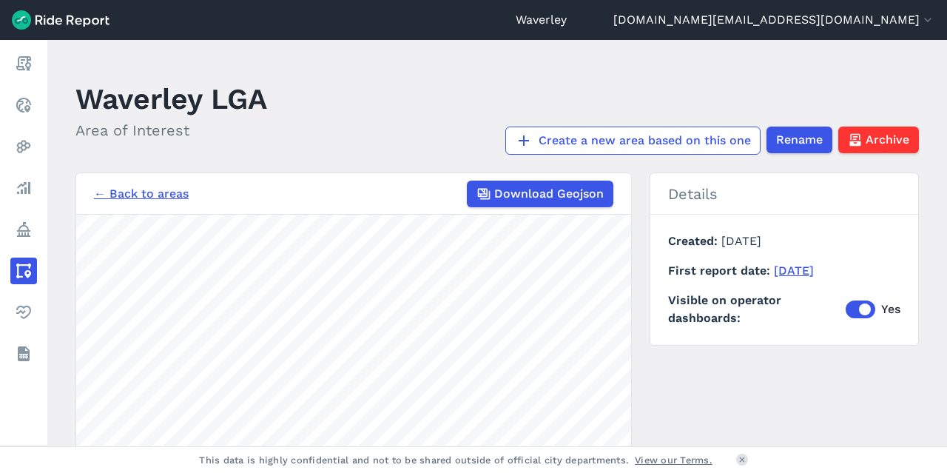
click at [169, 195] on link "← Back to areas" at bounding box center [141, 194] width 95 height 18
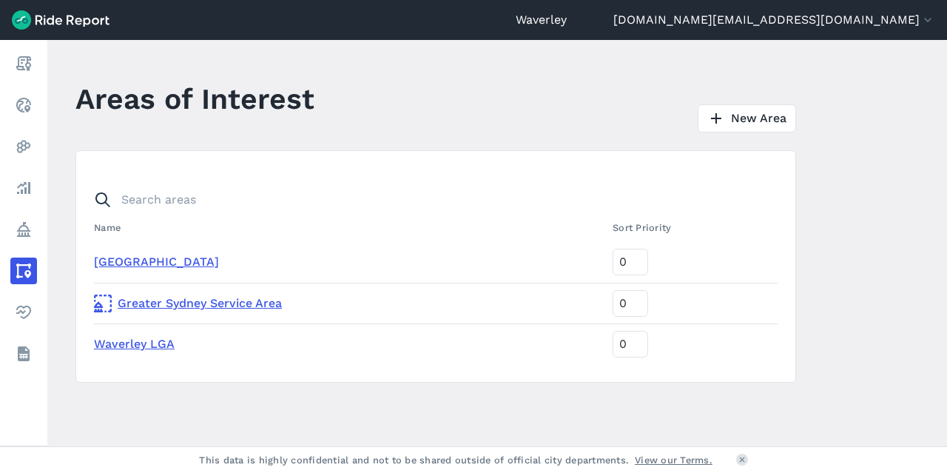
click at [233, 304] on link "Greater Sydney Service Area" at bounding box center [347, 303] width 507 height 18
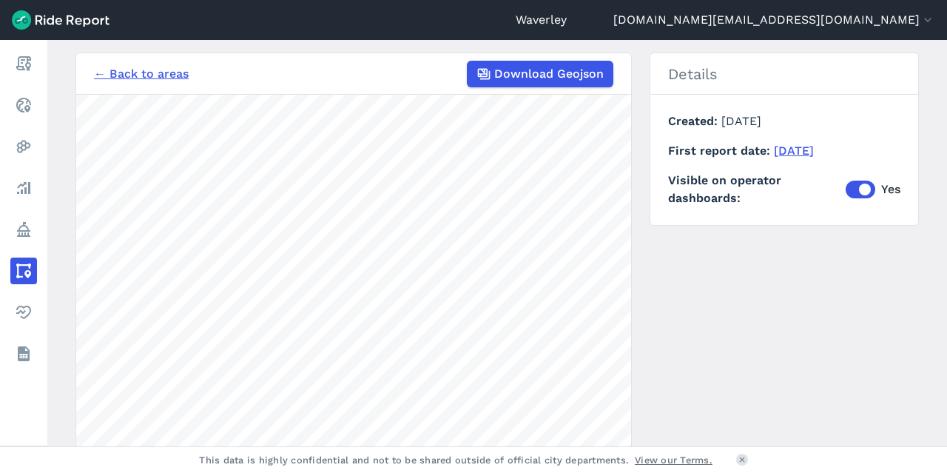
scroll to position [289, 0]
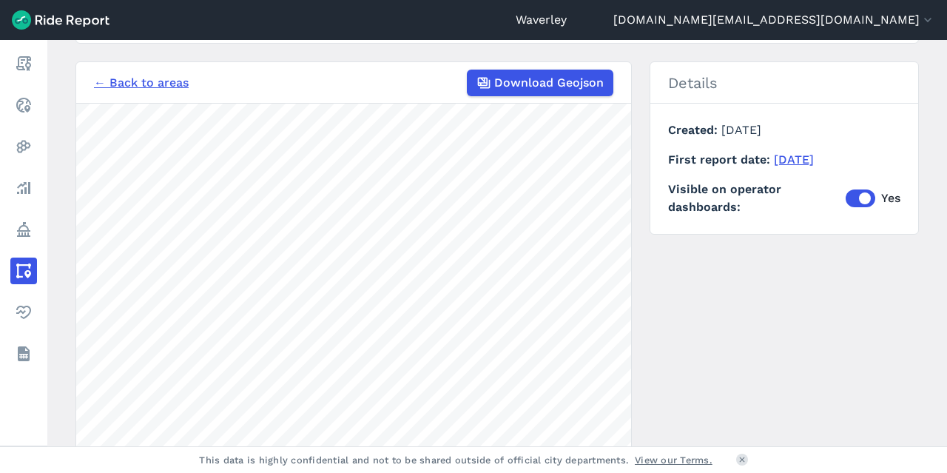
click at [144, 80] on link "← Back to areas" at bounding box center [141, 83] width 95 height 18
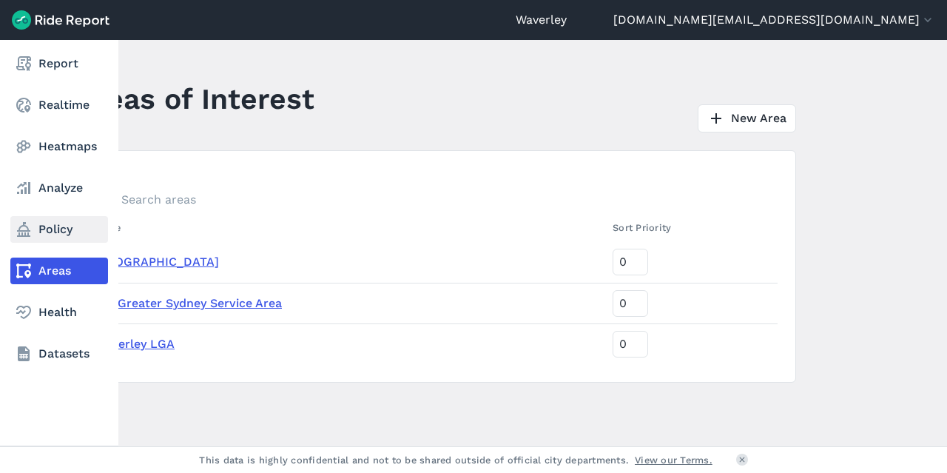
click at [64, 226] on link "Policy" at bounding box center [59, 229] width 98 height 27
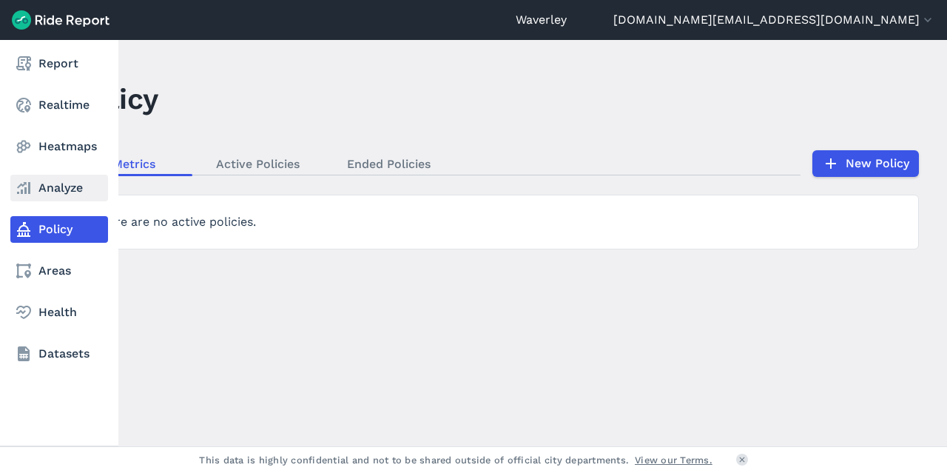
click at [70, 187] on link "Analyze" at bounding box center [59, 188] width 98 height 27
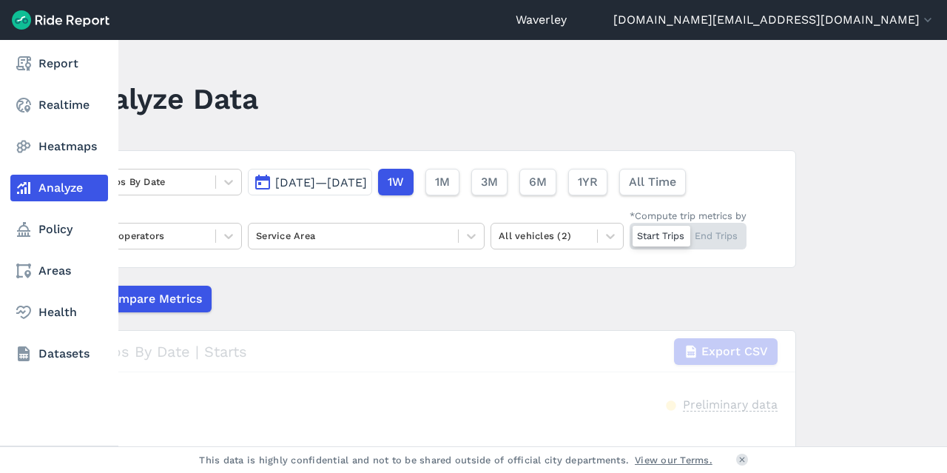
click at [70, 187] on link "Analyze" at bounding box center [59, 188] width 98 height 27
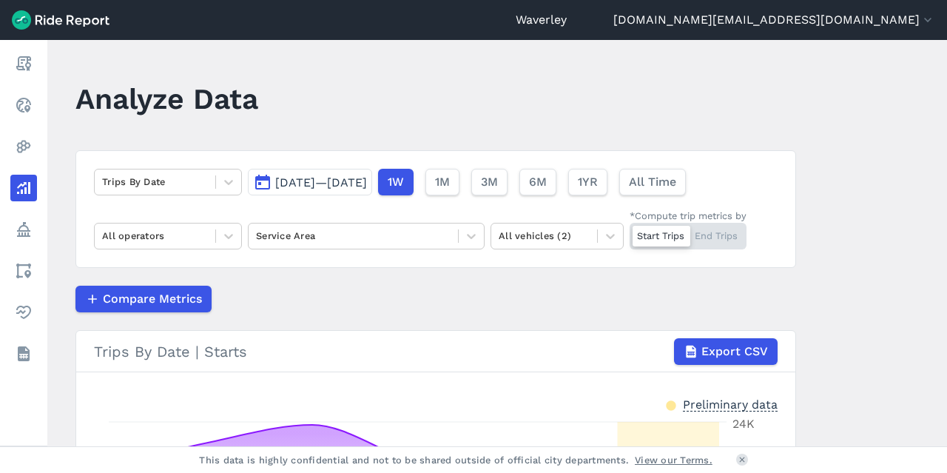
drag, startPoint x: 940, startPoint y: 58, endPoint x: 943, endPoint y: 79, distance: 20.9
click at [943, 79] on main "Analyze Data Trips By Date [DATE]—[DATE] 1W 1M 3M 6M 1YR All Time All operators…" at bounding box center [497, 243] width 900 height 406
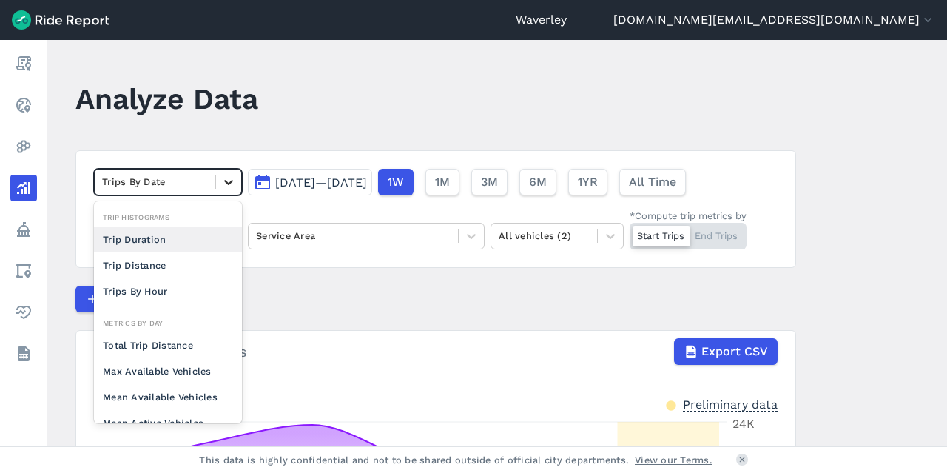
click at [229, 180] on icon at bounding box center [228, 182] width 9 height 5
click at [262, 181] on button "[DATE]—[DATE]" at bounding box center [310, 182] width 124 height 27
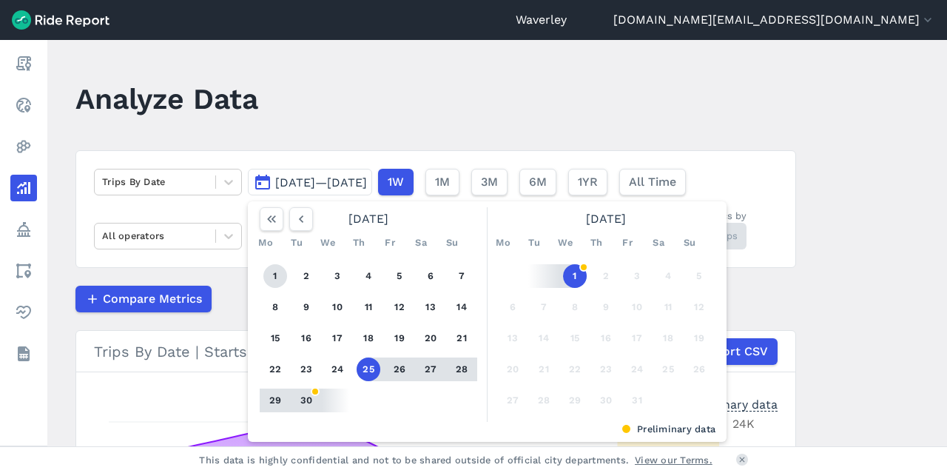
click at [272, 276] on button "1" at bounding box center [275, 276] width 24 height 24
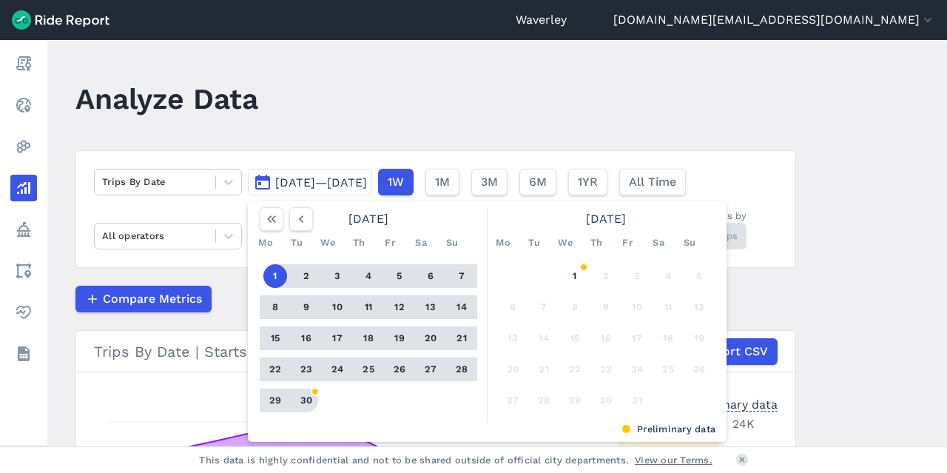
click at [306, 401] on button "30" at bounding box center [306, 400] width 24 height 24
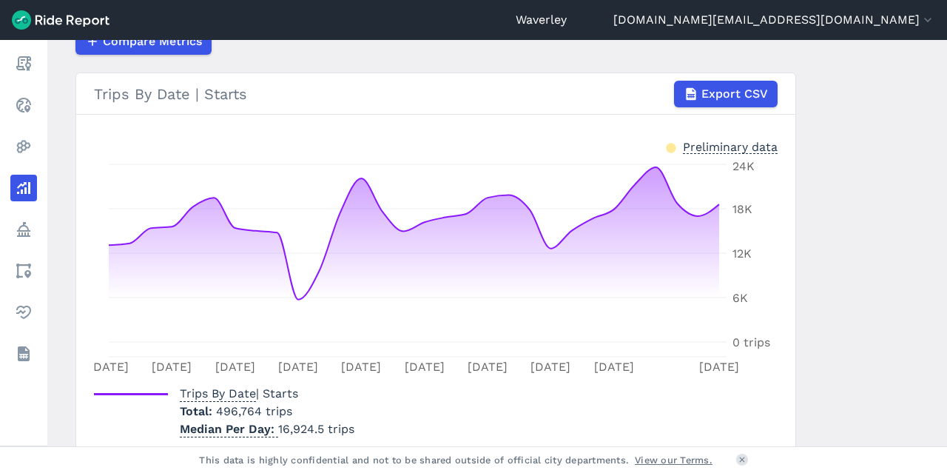
scroll to position [257, 0]
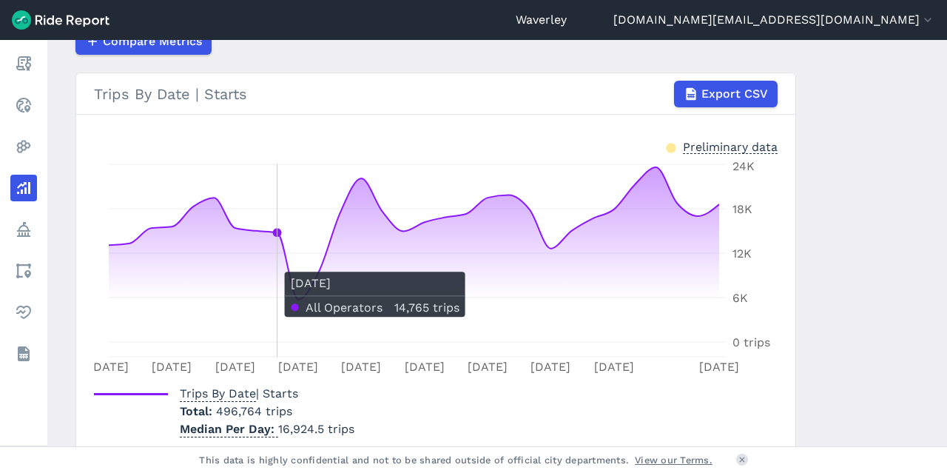
drag, startPoint x: 280, startPoint y: 335, endPoint x: 284, endPoint y: 344, distance: 9.9
click at [283, 342] on icon "[DATE] [DATE] [DATE] Sep [DATE] Sep [DATE] Sep [DATE] Sep 30 0 trips 6K 12K 18K…" at bounding box center [436, 268] width 684 height 222
